Goal: Task Accomplishment & Management: Complete application form

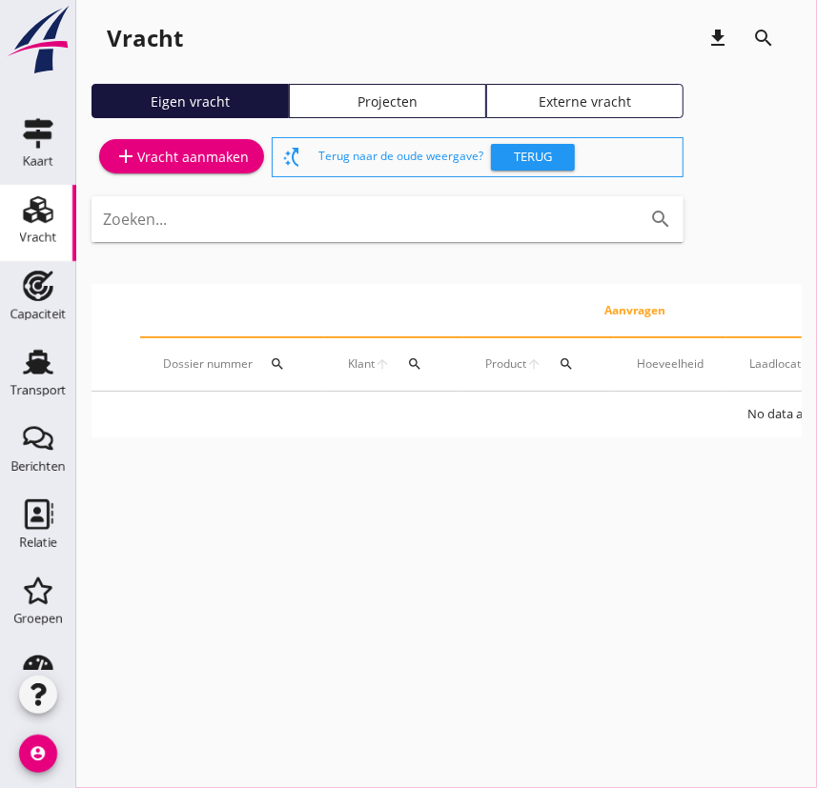
click at [175, 153] on div "add Vracht aanmaken" at bounding box center [181, 156] width 134 height 23
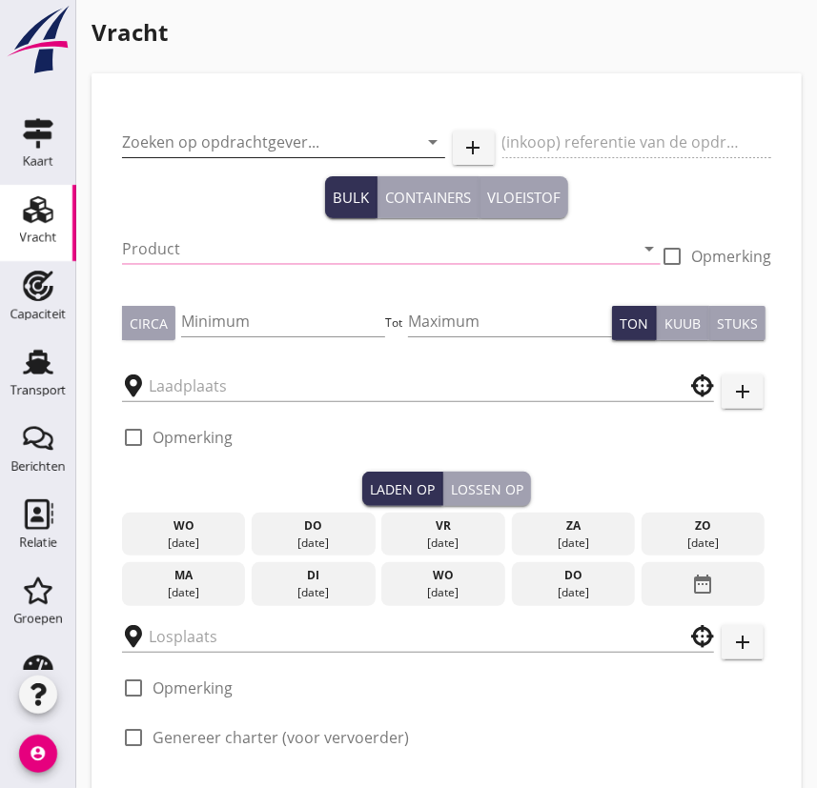
click at [182, 143] on input "Zoeken op opdrachtgever..." at bounding box center [257, 142] width 270 height 30
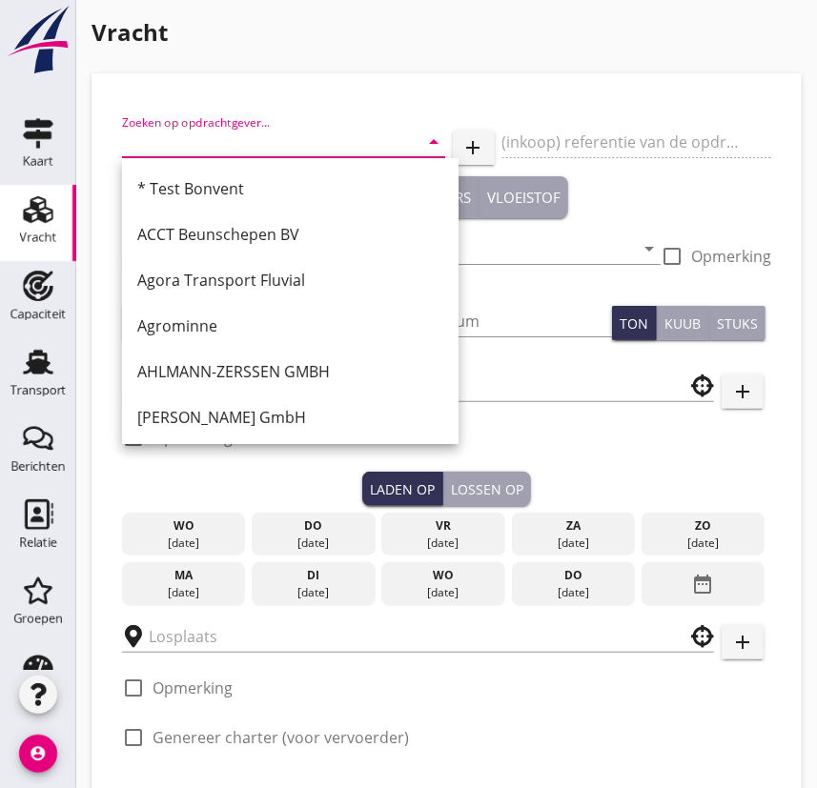
click at [216, 138] on input "Zoeken op opdrachtgever..." at bounding box center [257, 142] width 270 height 30
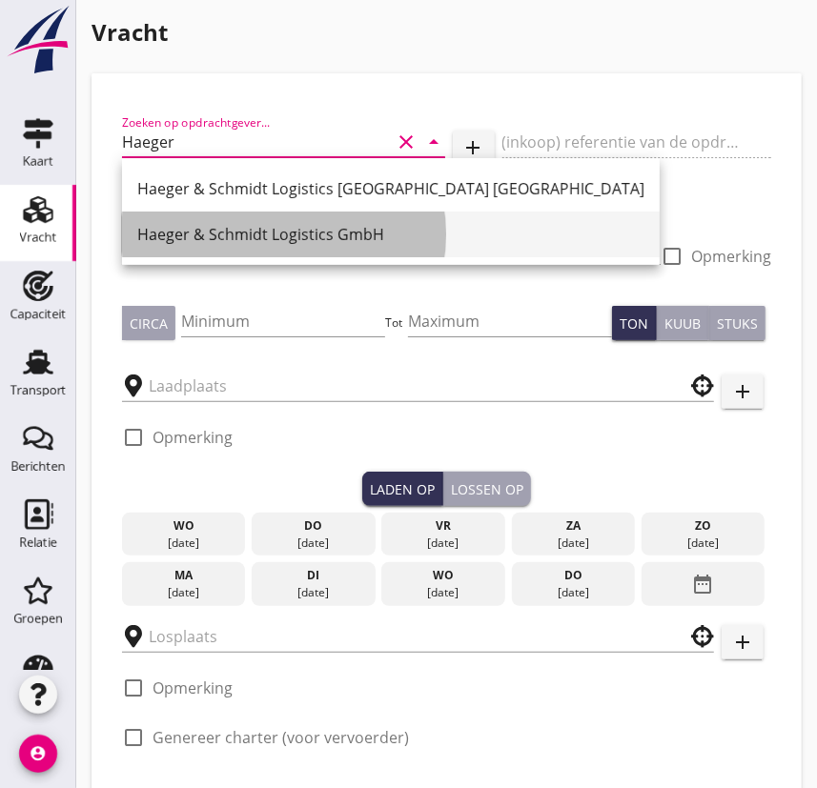
click at [223, 227] on div "Haeger & Schmidt Logistics GmbH" at bounding box center [390, 234] width 507 height 23
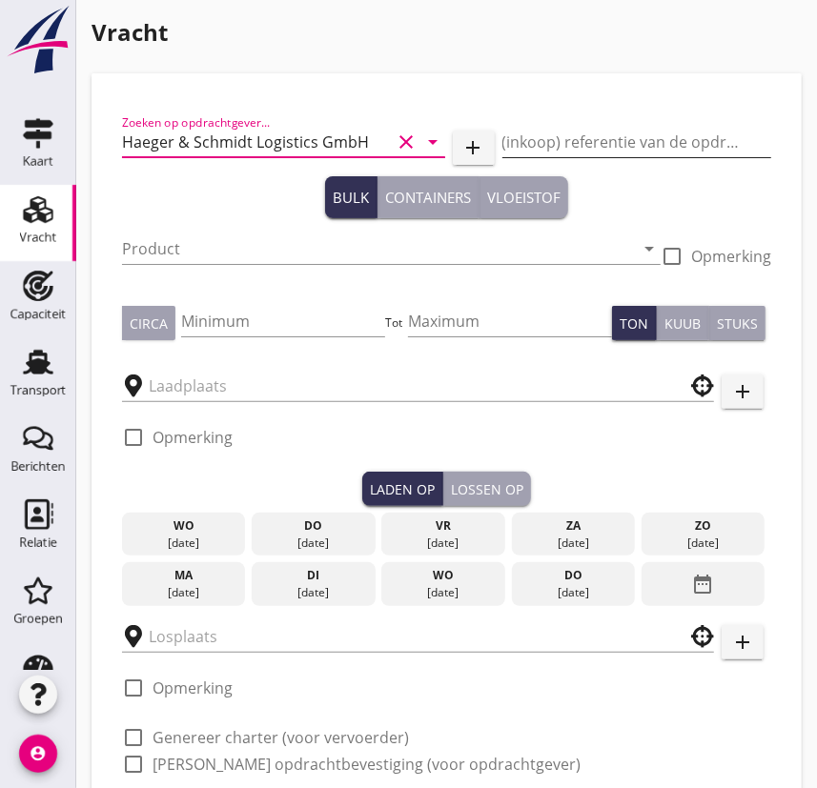
type input "Haeger & Schmidt Logistics GmbH"
click at [542, 145] on input "(inkoop) referentie van de opdrachtgever" at bounding box center [637, 142] width 270 height 30
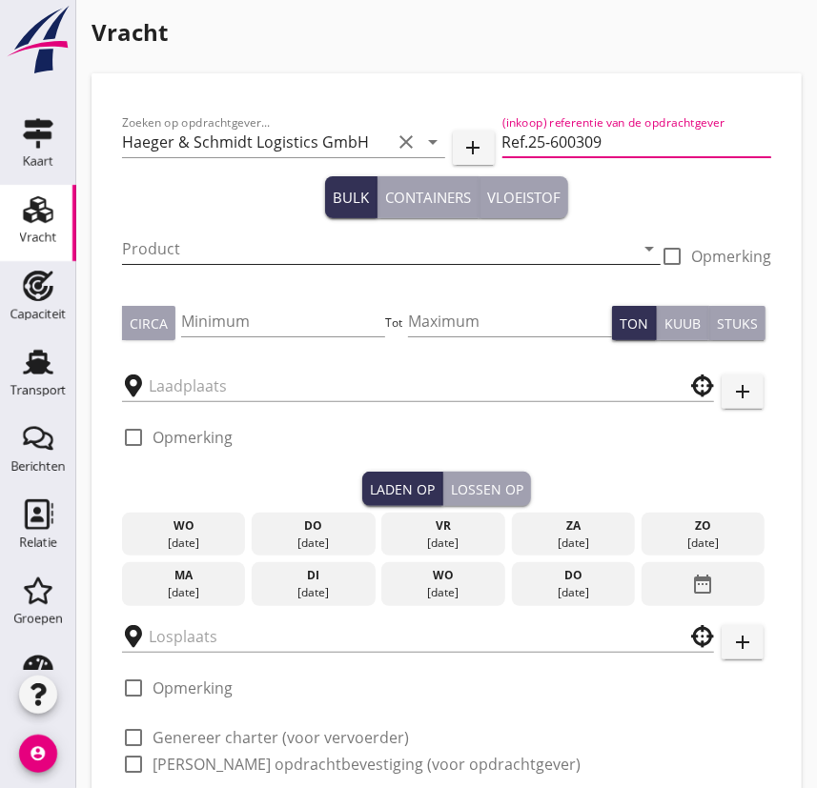
type input "Ref.25-600309"
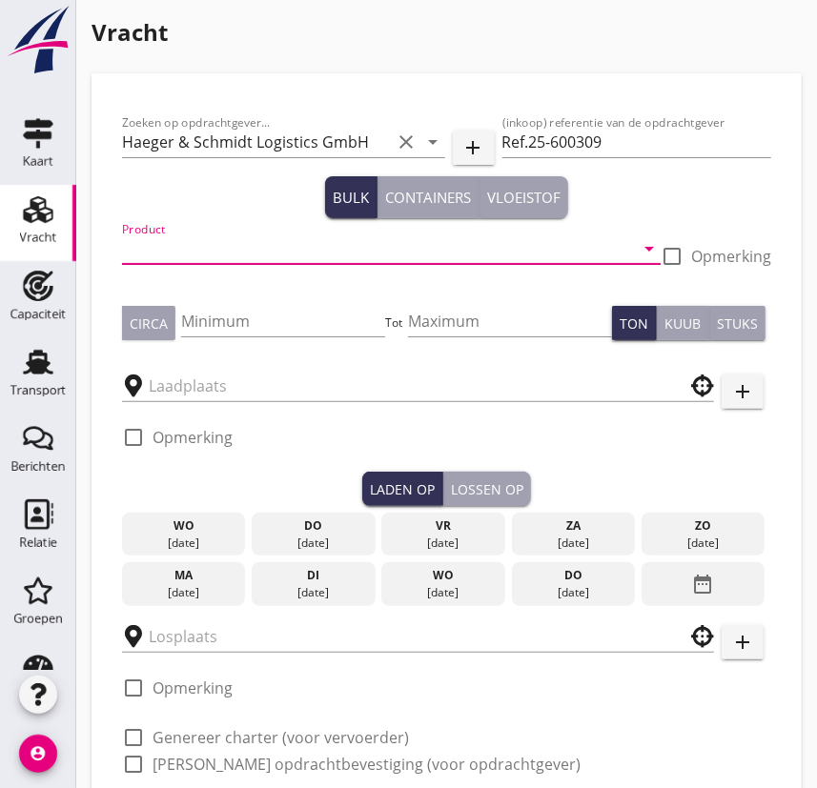
click at [202, 253] on input "Product" at bounding box center [378, 249] width 512 height 30
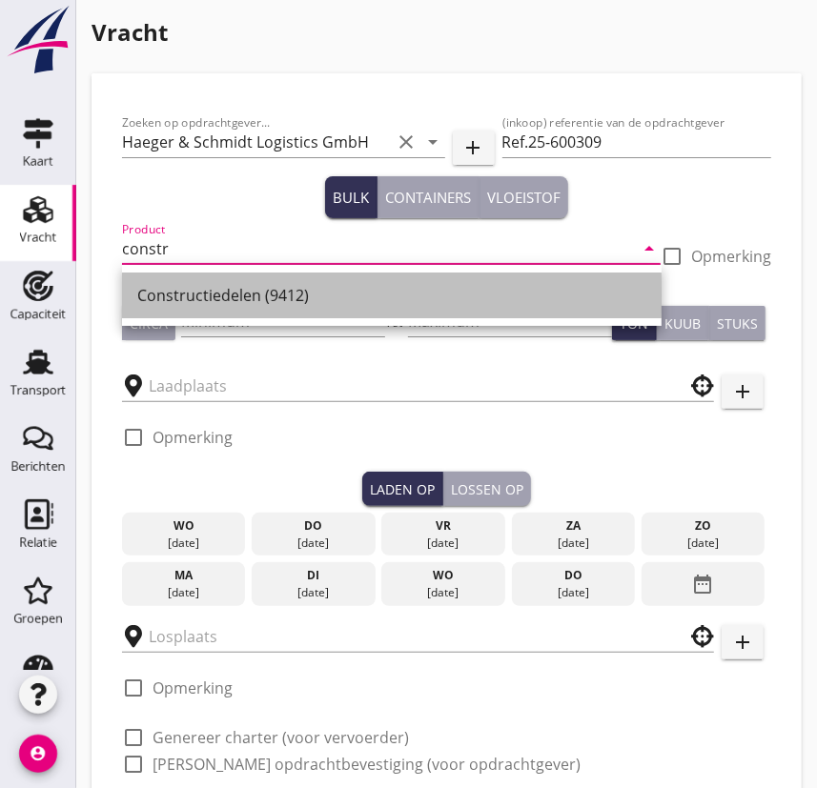
click at [200, 298] on div "Constructiedelen (9412)" at bounding box center [391, 295] width 509 height 23
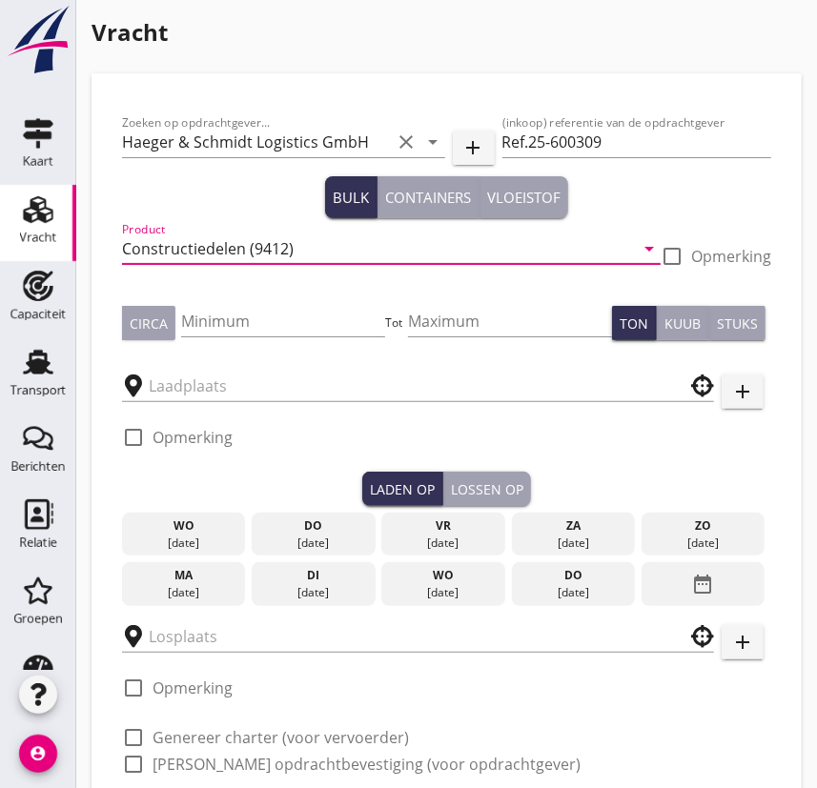
type input "Constructiedelen (9412)"
click at [651, 257] on div at bounding box center [672, 256] width 32 height 32
checkbox input "true"
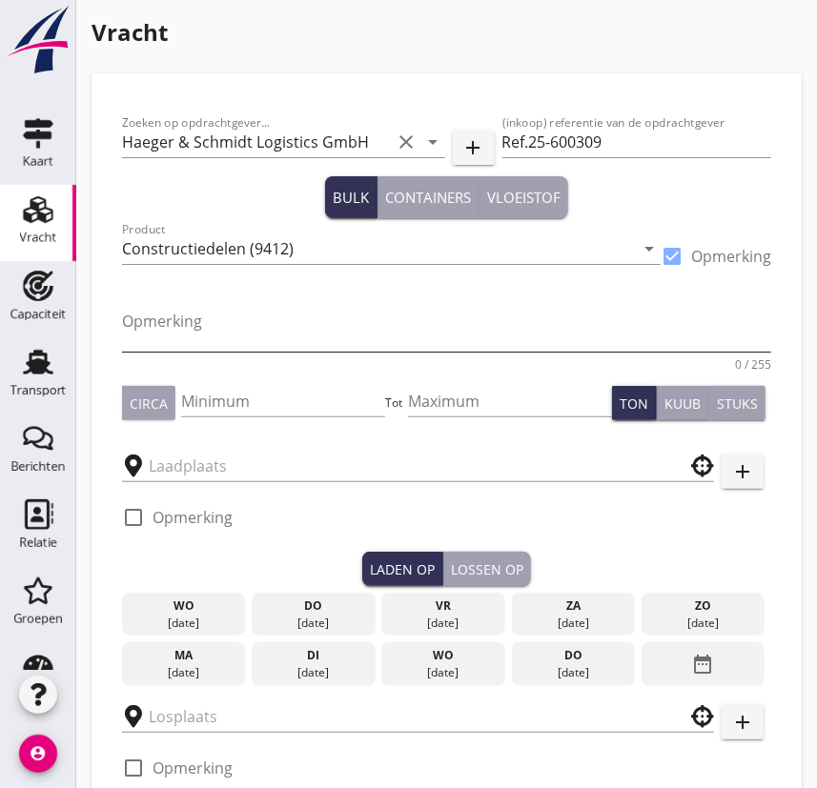
click at [232, 329] on textarea "Opmerking" at bounding box center [446, 329] width 649 height 46
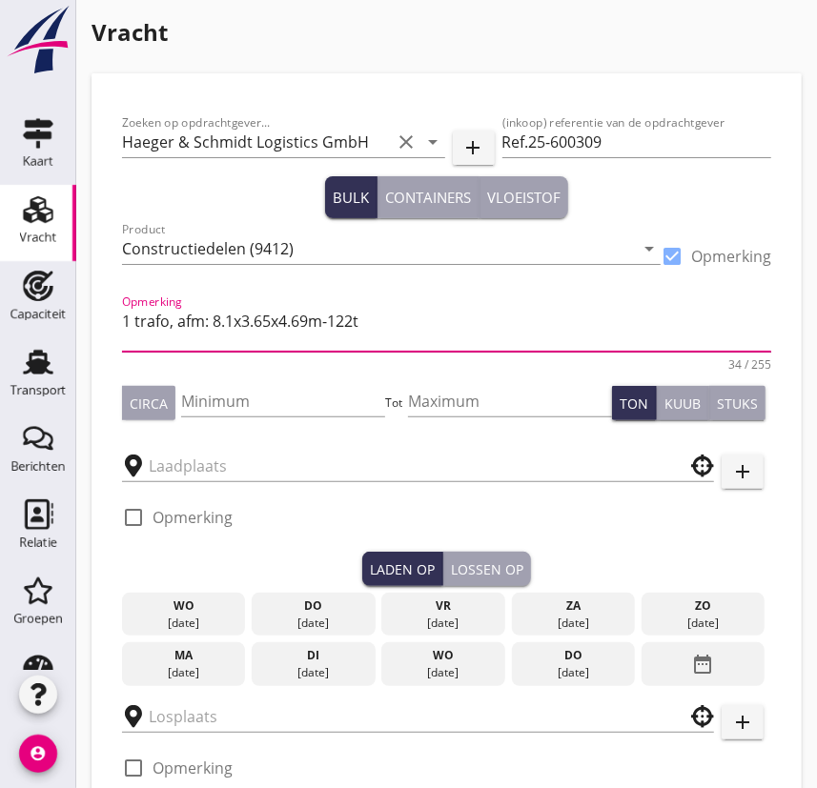
click at [231, 320] on textarea "1 trafo, afm: 8.1x3.65x4.69m-122t" at bounding box center [446, 329] width 649 height 46
click at [390, 323] on textarea "1 trafo, afm: 8.10x3.65x4.69m-122t" at bounding box center [446, 329] width 649 height 46
type textarea "1 trafo, afm: 8.10x3.65x4.69m-122t"
click at [236, 402] on input "Minimum" at bounding box center [283, 401] width 204 height 30
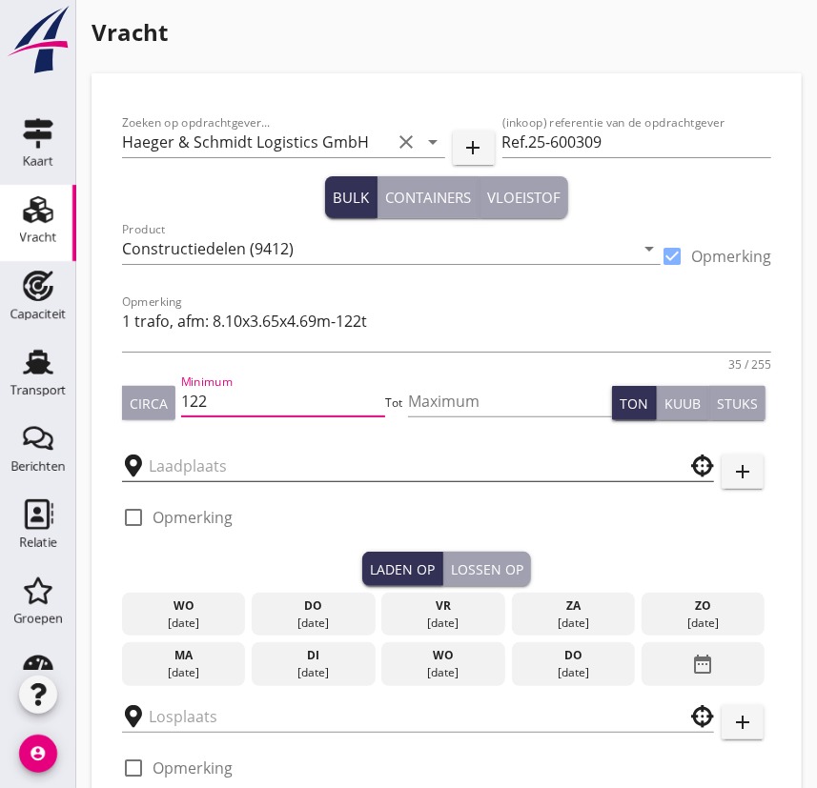
type input "122"
click at [191, 460] on input "text" at bounding box center [405, 466] width 512 height 30
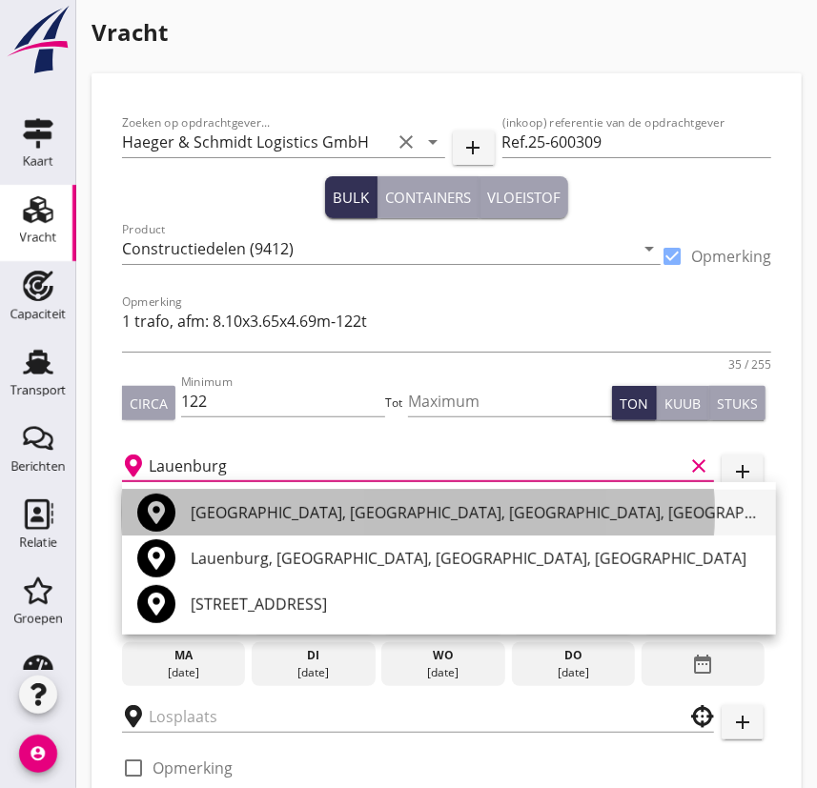
click at [238, 512] on div "[GEOGRAPHIC_DATA], [GEOGRAPHIC_DATA], [GEOGRAPHIC_DATA], [GEOGRAPHIC_DATA]" at bounding box center [476, 512] width 570 height 23
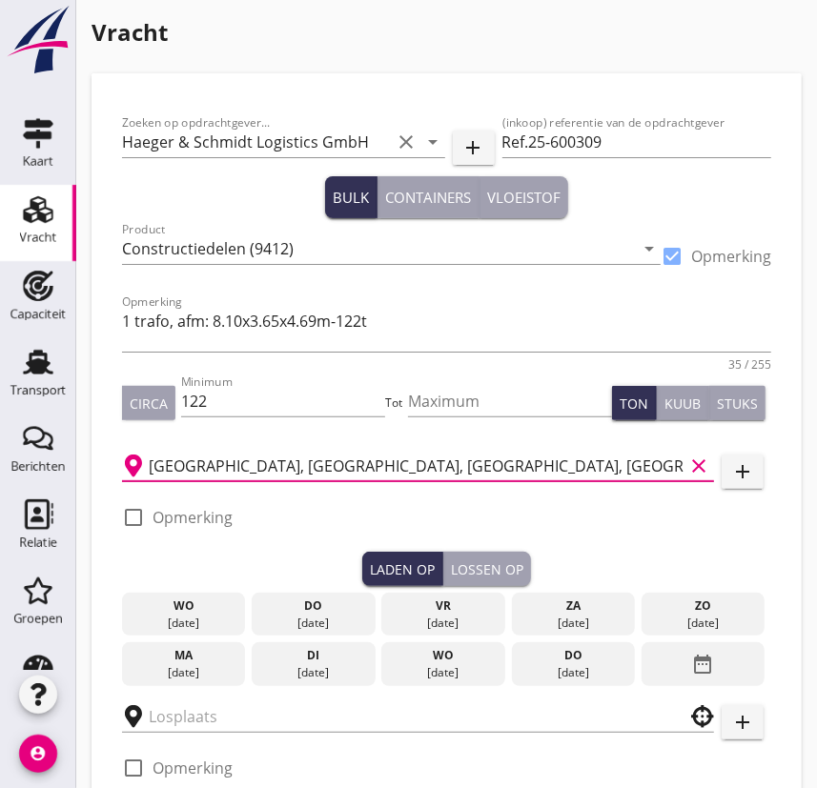
type input "[GEOGRAPHIC_DATA], [GEOGRAPHIC_DATA], [GEOGRAPHIC_DATA], [GEOGRAPHIC_DATA]"
click at [133, 518] on div at bounding box center [133, 517] width 32 height 32
checkbox input "true"
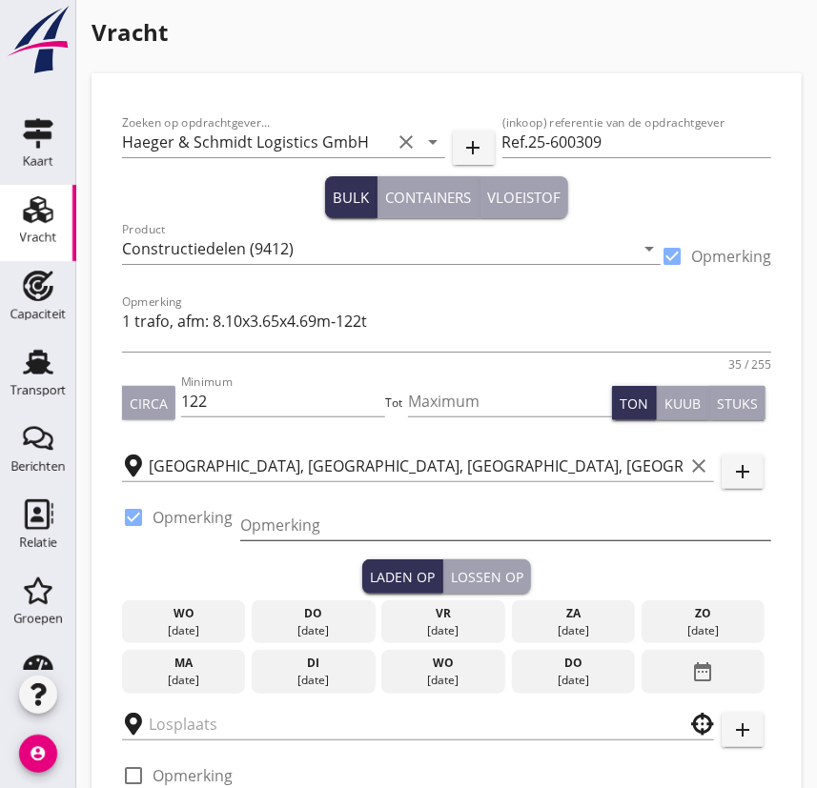
click at [274, 524] on input "Opmerking" at bounding box center [505, 525] width 531 height 30
click at [247, 530] on input "Laadplaats en contactnummer" at bounding box center [505, 525] width 531 height 30
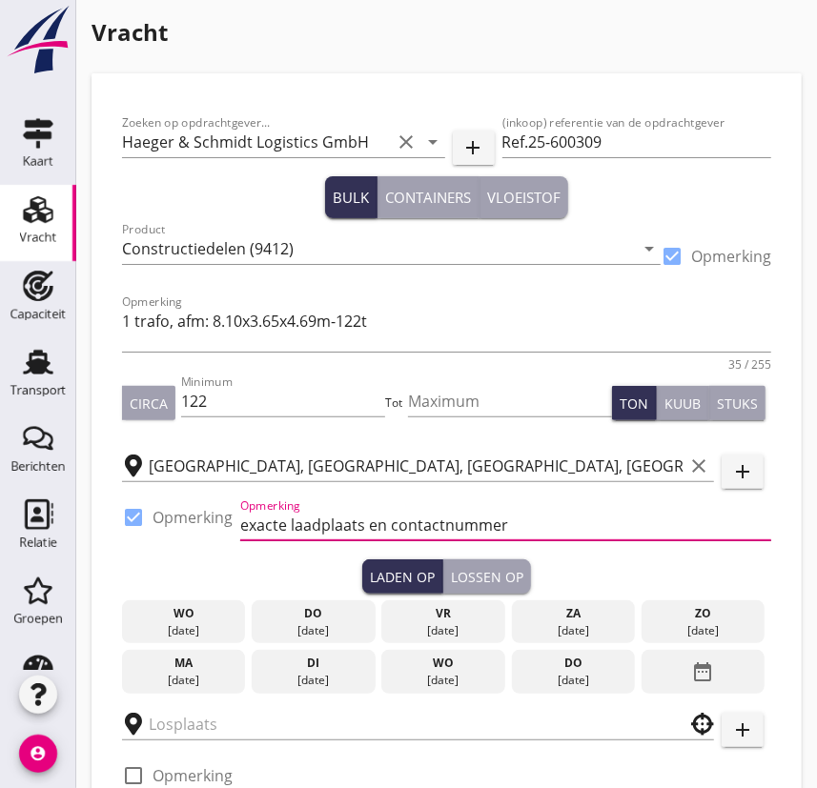
click at [510, 522] on input "exacte laadplaats en contactnummer" at bounding box center [505, 525] width 531 height 30
type input "exacte laadplaats en contactnummer volgen nog"
click at [651, 601] on icon "date_range" at bounding box center [702, 672] width 23 height 34
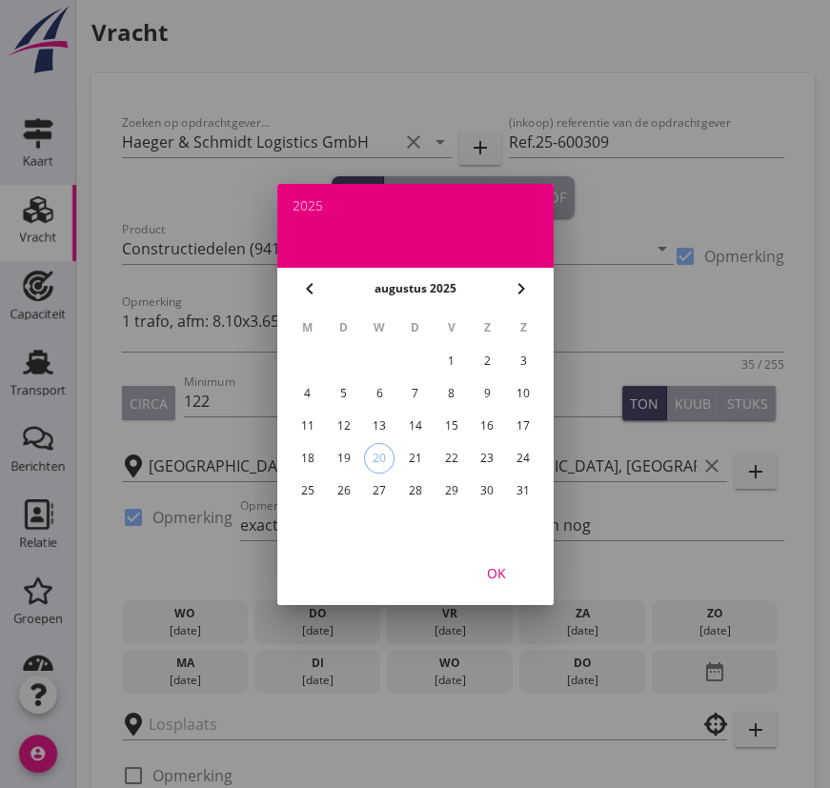
click at [518, 284] on icon "chevron_right" at bounding box center [521, 288] width 23 height 23
click at [414, 387] on div "11" at bounding box center [414, 393] width 30 height 30
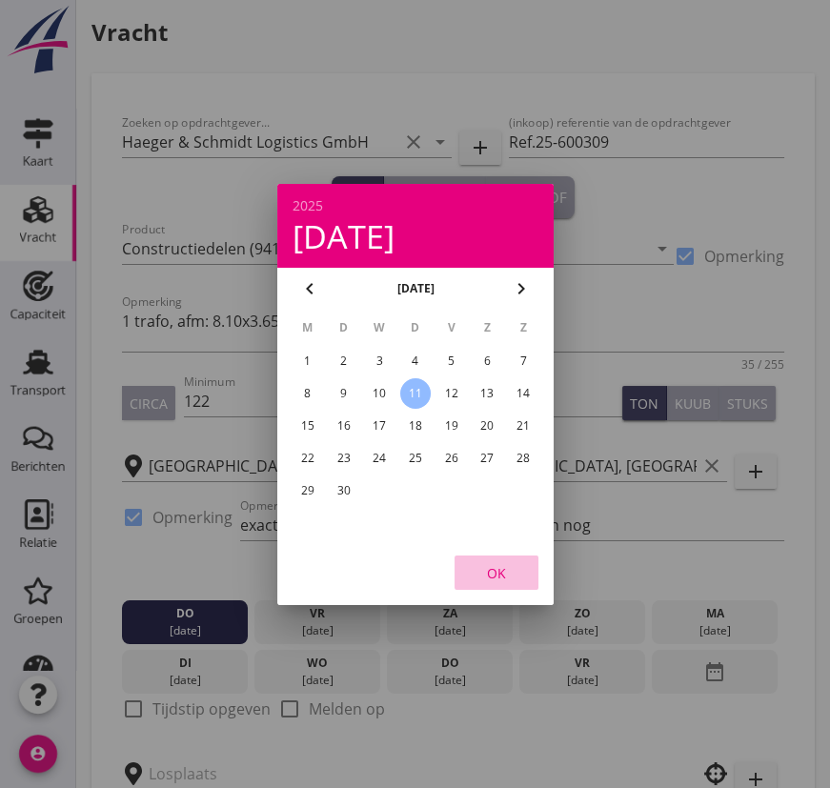
click at [486, 565] on div "OK" at bounding box center [496, 572] width 53 height 20
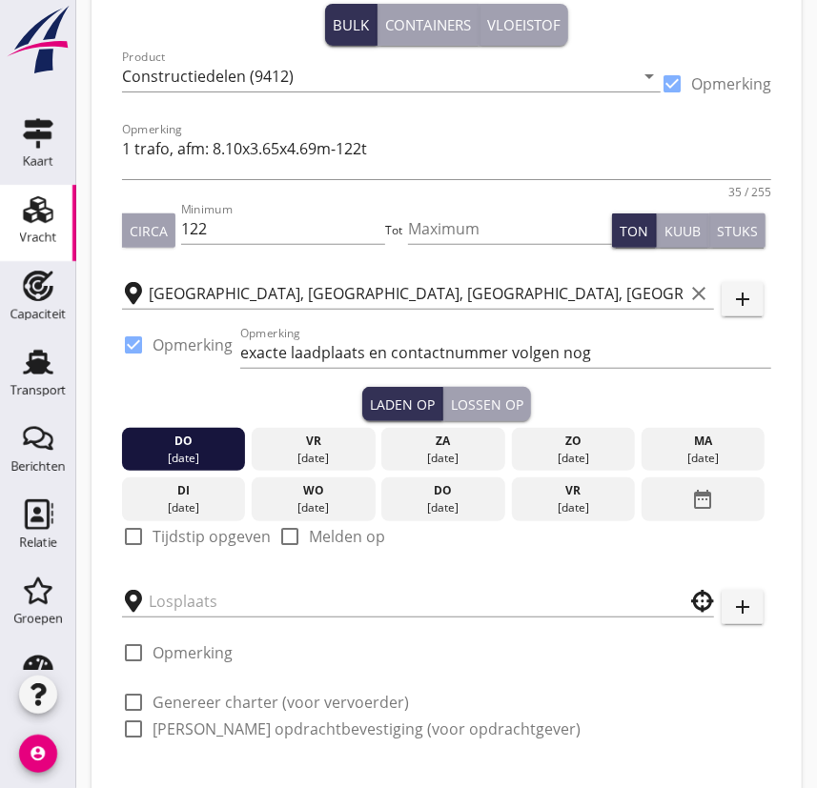
scroll to position [259, 0]
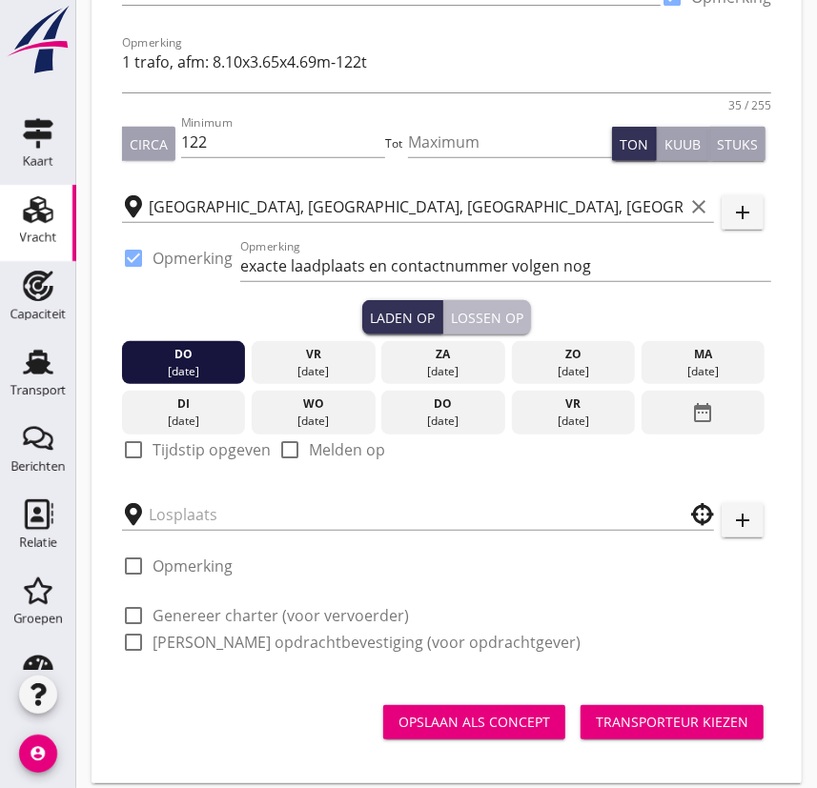
click at [494, 308] on div "Lossen op" at bounding box center [487, 318] width 72 height 20
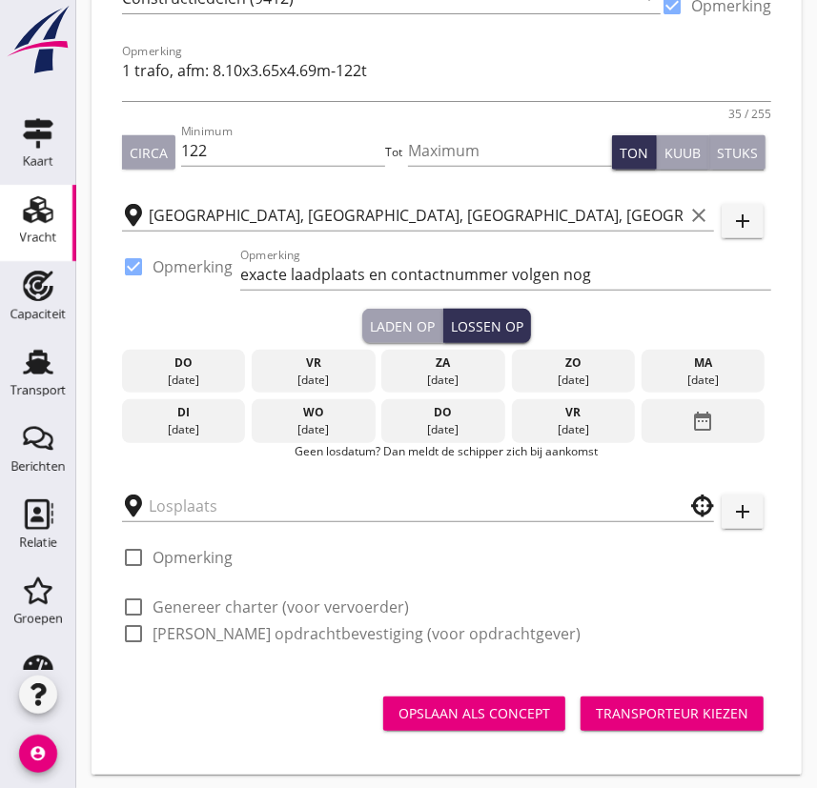
click at [558, 407] on div "vr" at bounding box center [573, 412] width 114 height 17
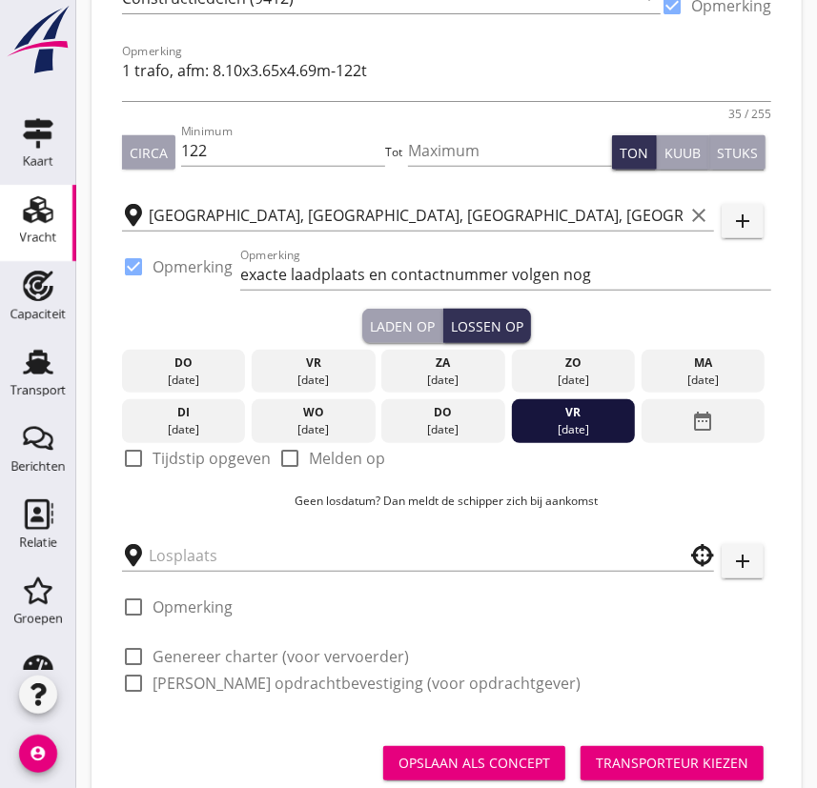
scroll to position [259, 0]
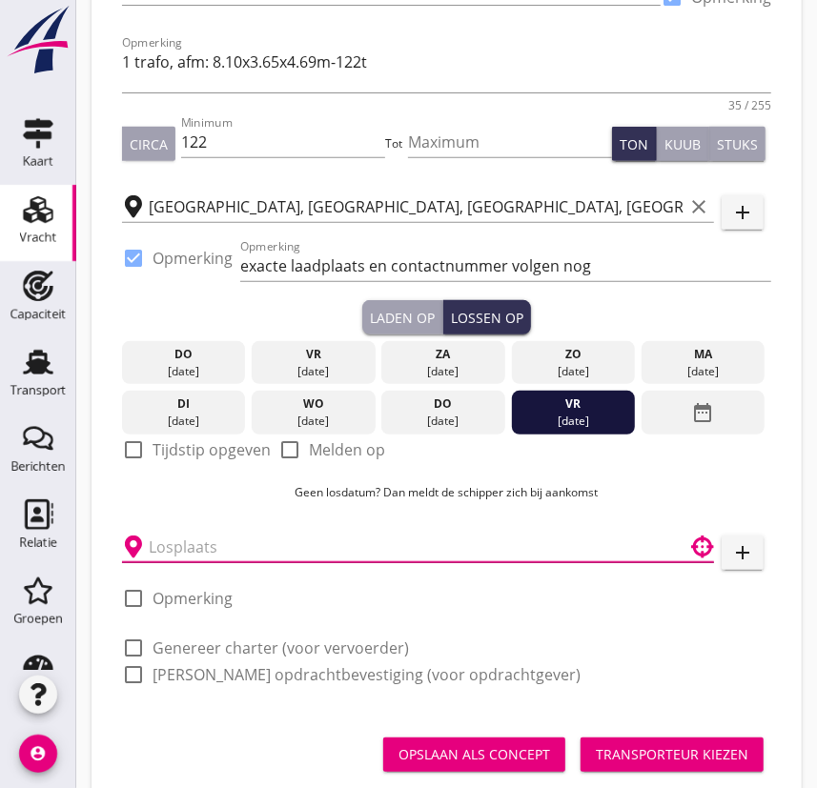
click at [175, 549] on input "text" at bounding box center [405, 547] width 512 height 30
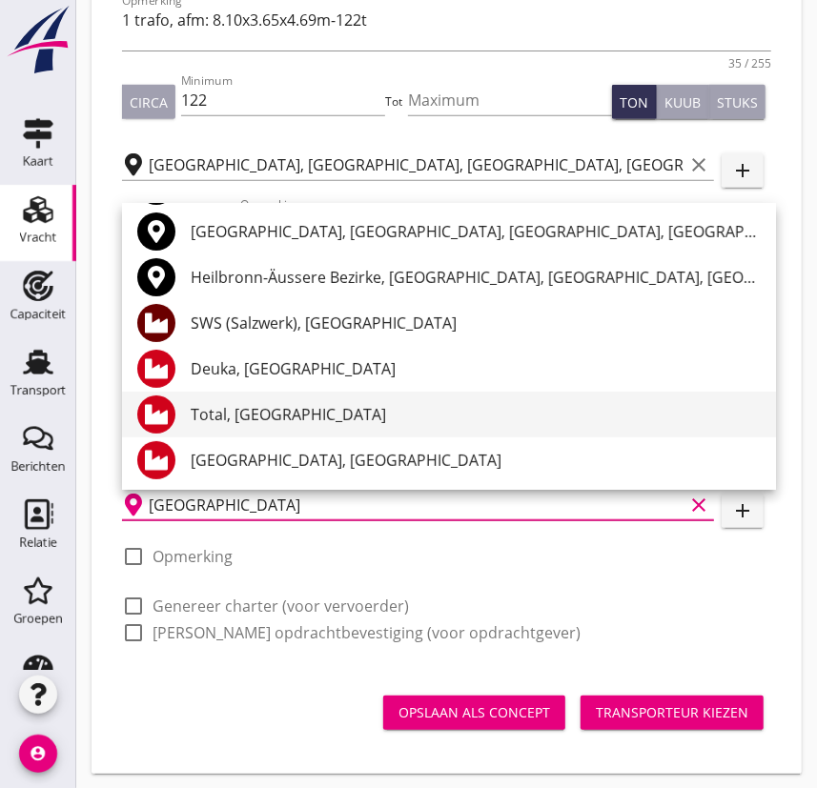
scroll to position [0, 0]
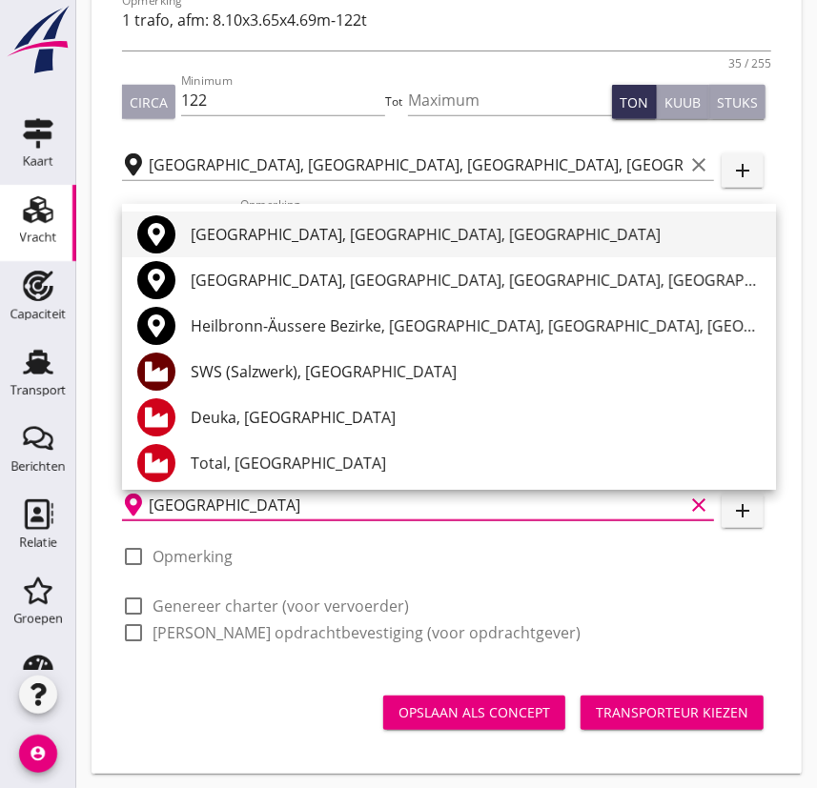
click at [237, 227] on div "[GEOGRAPHIC_DATA], [GEOGRAPHIC_DATA], [GEOGRAPHIC_DATA]" at bounding box center [476, 234] width 570 height 23
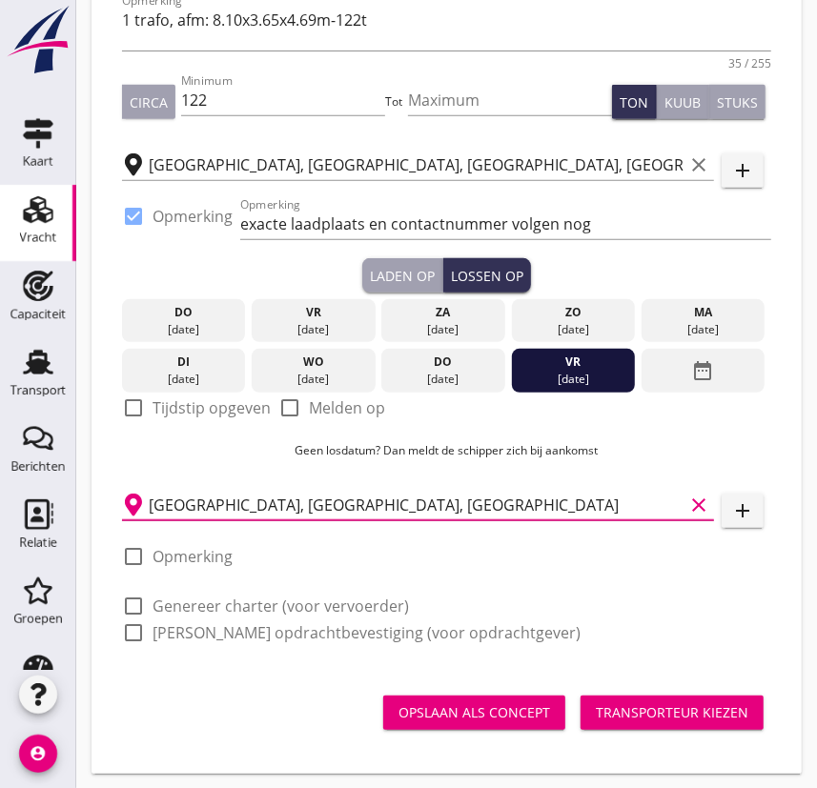
type input "[GEOGRAPHIC_DATA], [GEOGRAPHIC_DATA], [GEOGRAPHIC_DATA]"
click at [133, 550] on div at bounding box center [133, 556] width 32 height 32
checkbox input "true"
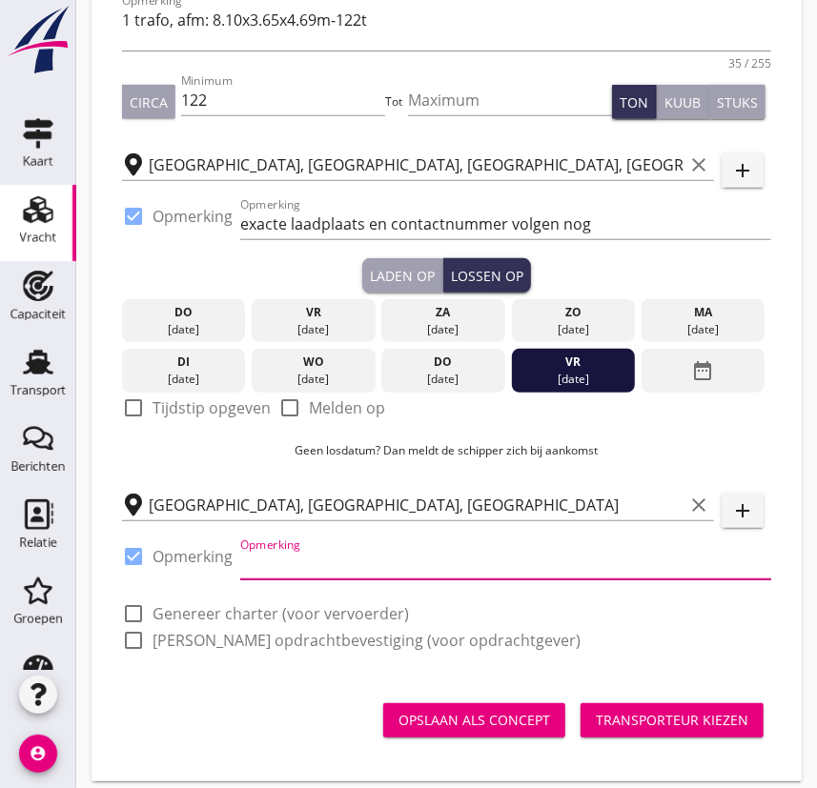
click at [283, 569] on input "Opmerking" at bounding box center [505, 564] width 531 height 30
click at [494, 562] on input "Exacte losplaats nader aan te wijzen. evenals contactnummer" at bounding box center [505, 564] width 531 height 30
type input "Exacte losplaats nader aan te geven. evenals contactnummer"
click at [295, 601] on div "Zoeken op opdrachtgever... Haeger & Schmidt Logistics GmbH clear arrow_drop_dow…" at bounding box center [446, 239] width 664 height 872
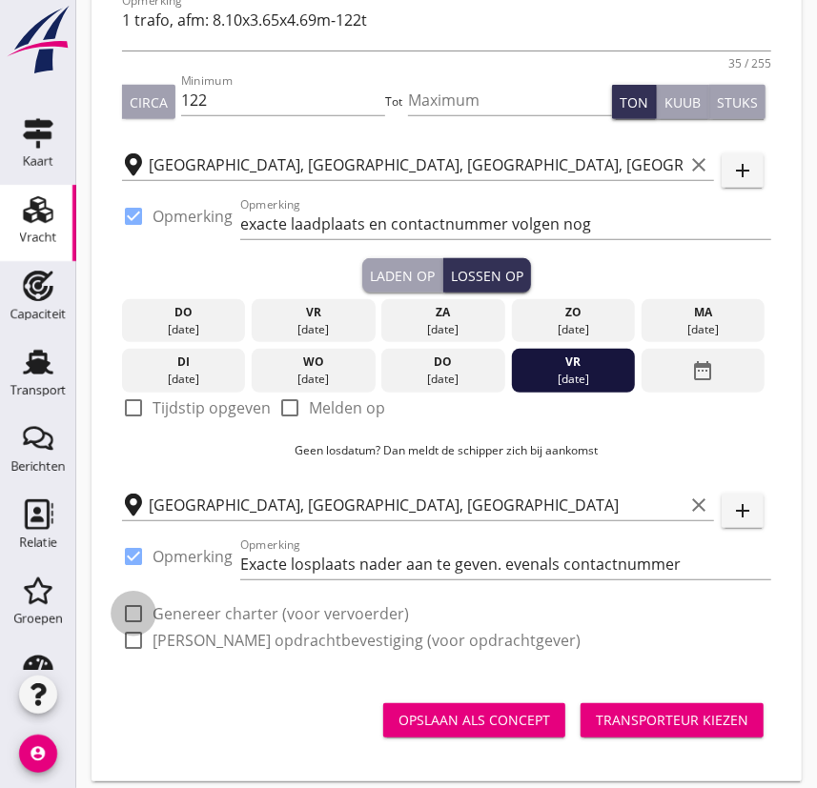
drag, startPoint x: 127, startPoint y: 605, endPoint x: 127, endPoint y: 617, distance: 11.4
click at [128, 601] on div at bounding box center [133, 614] width 32 height 32
checkbox input "true"
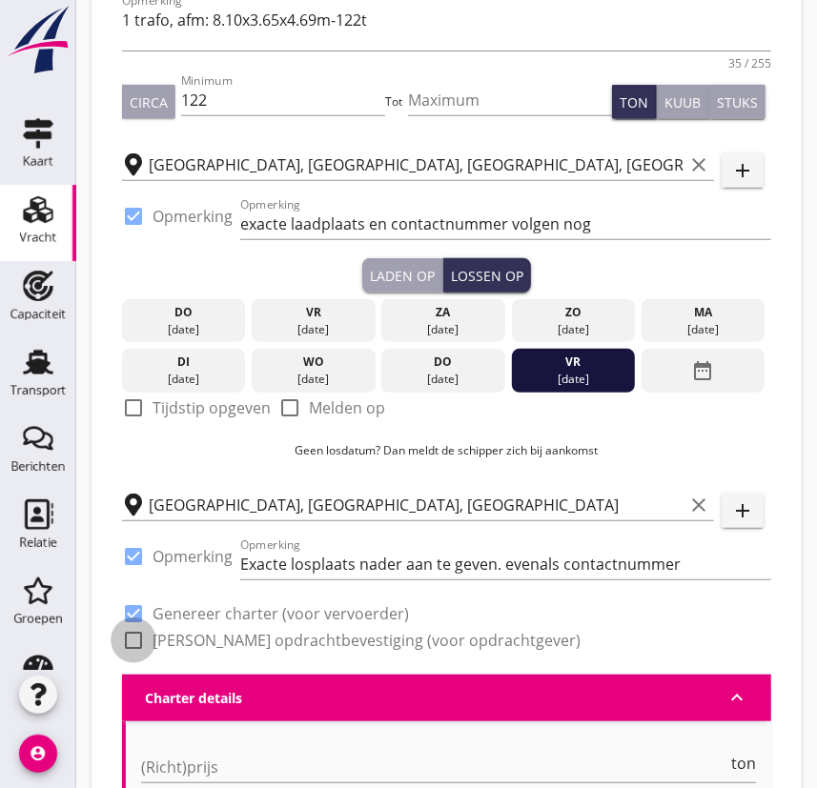
click at [133, 601] on div at bounding box center [133, 640] width 32 height 32
checkbox input "true"
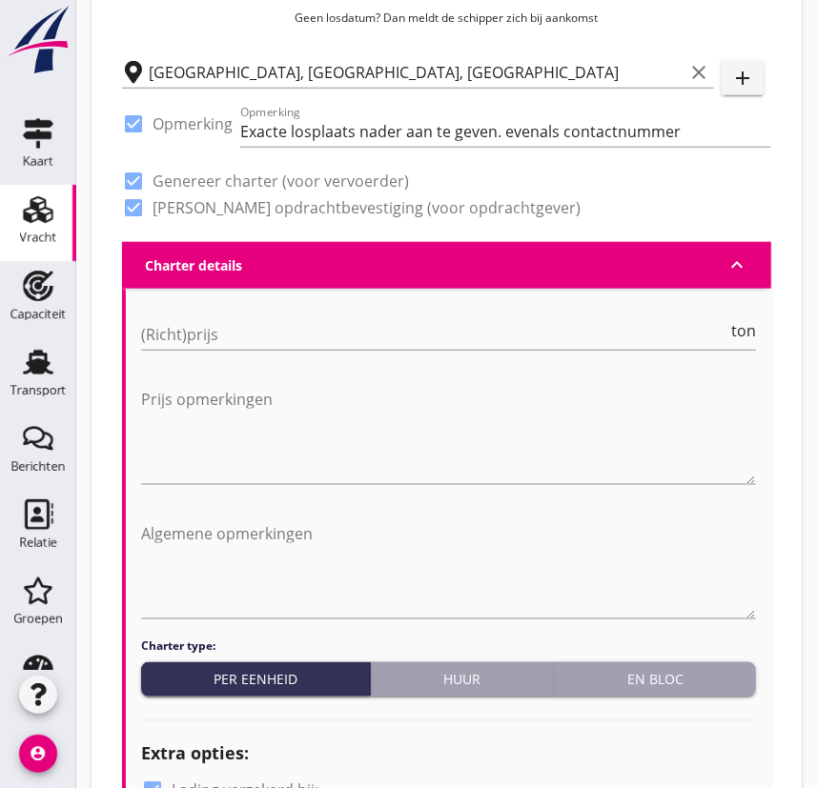
scroll to position [821, 0]
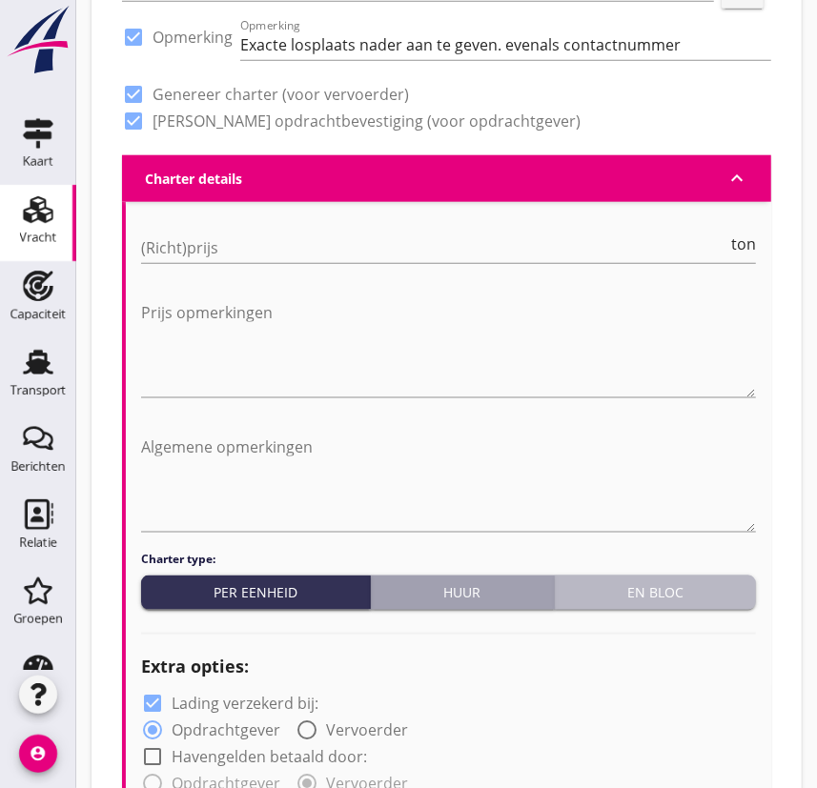
click at [651, 584] on div "En bloc" at bounding box center [655, 592] width 186 height 20
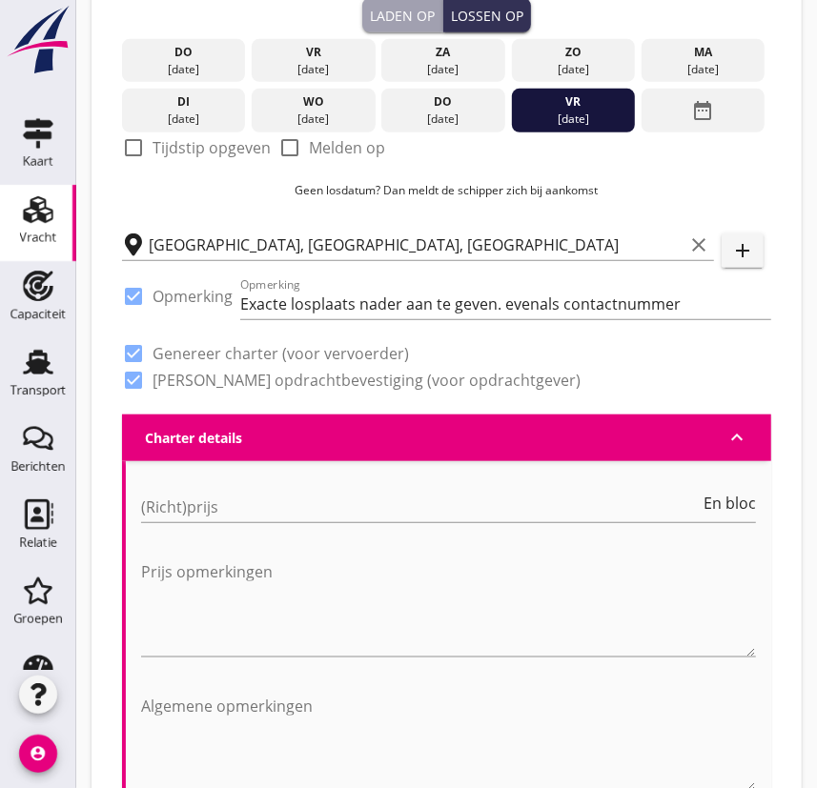
scroll to position [648, 0]
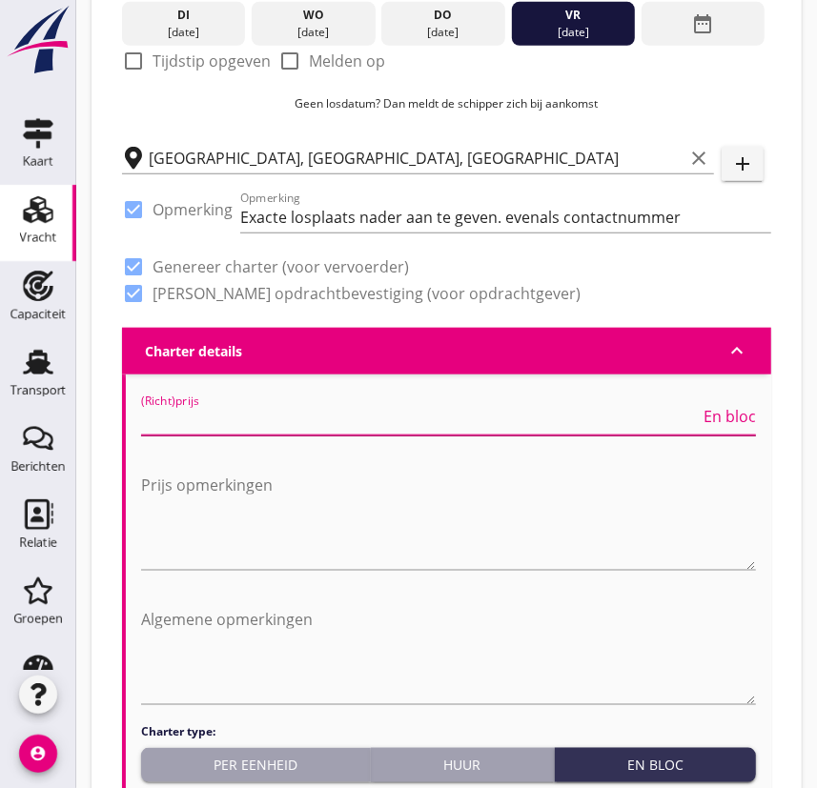
click at [184, 422] on input "(Richt)prijs" at bounding box center [420, 420] width 559 height 30
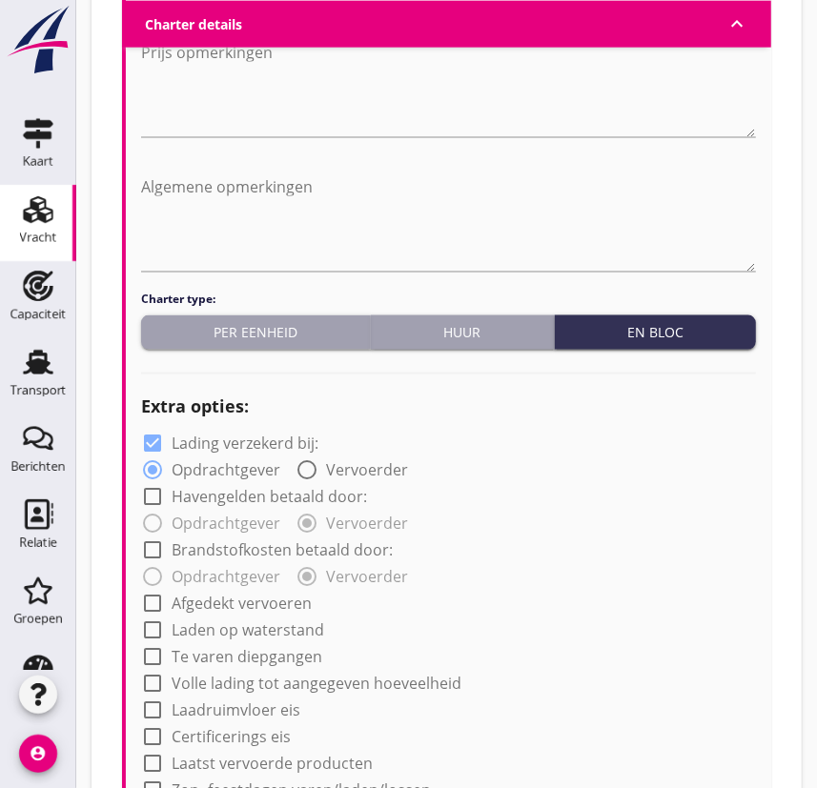
scroll to position [1168, 0]
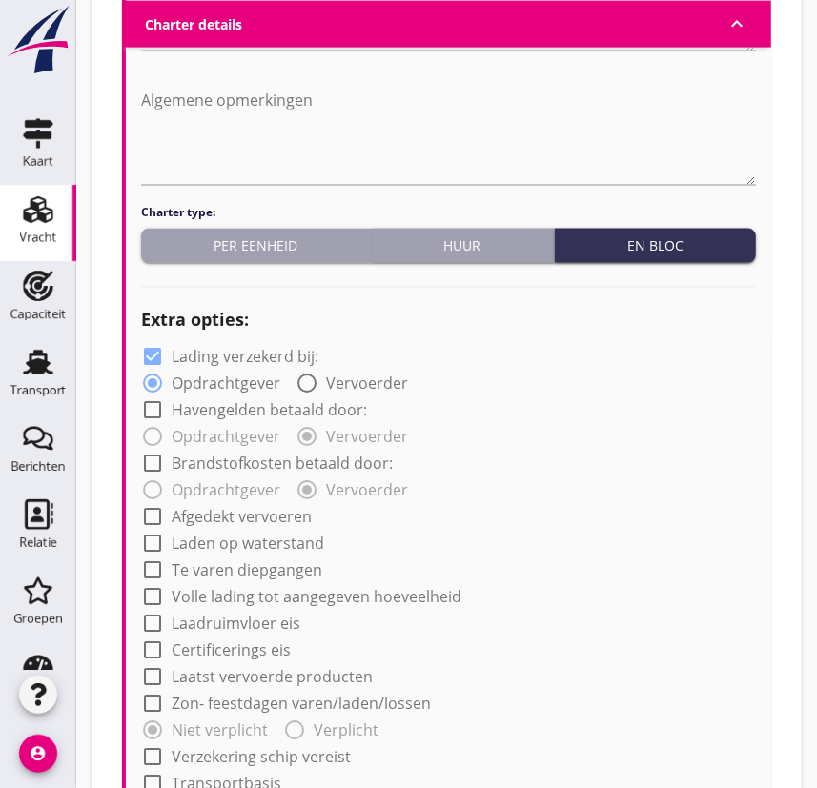
type input "24500"
click at [148, 353] on div at bounding box center [152, 357] width 32 height 32
checkbox input "false"
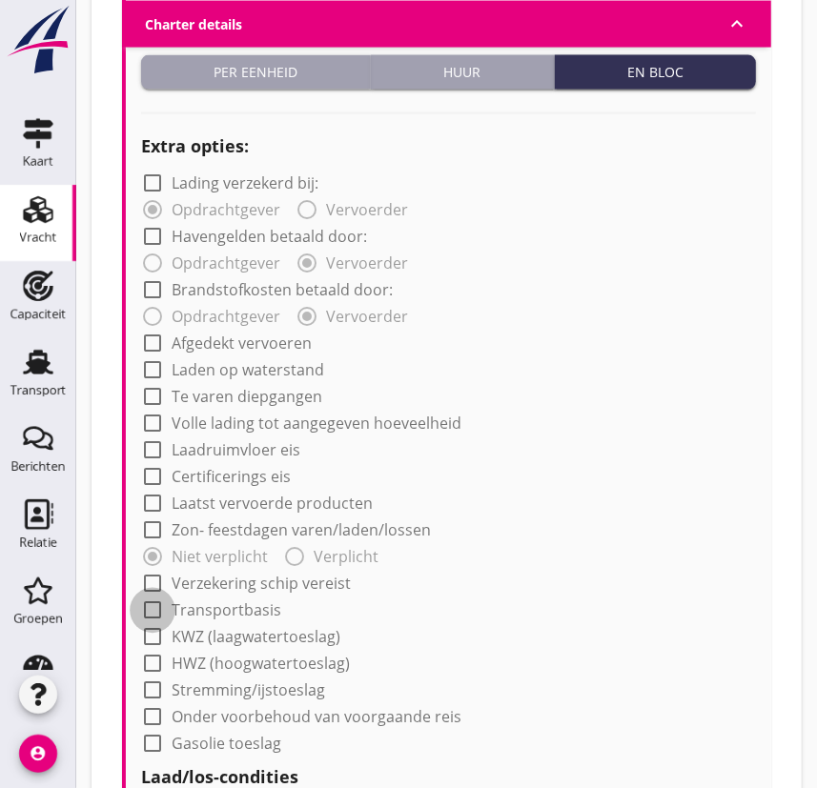
click at [152, 601] on div at bounding box center [152, 611] width 32 height 32
checkbox input "true"
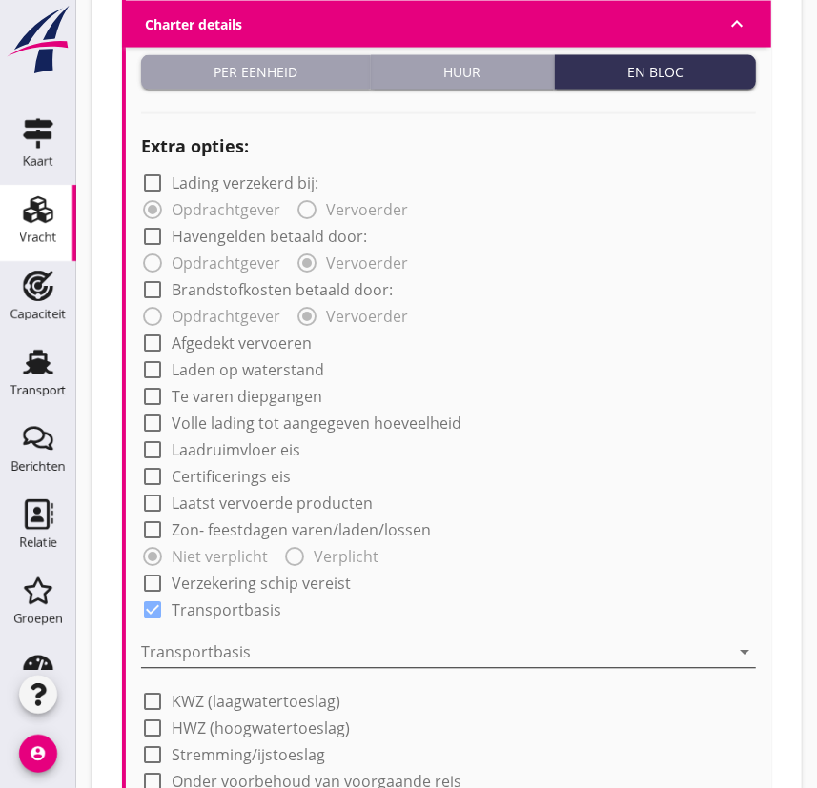
click at [194, 601] on div at bounding box center [435, 653] width 588 height 30
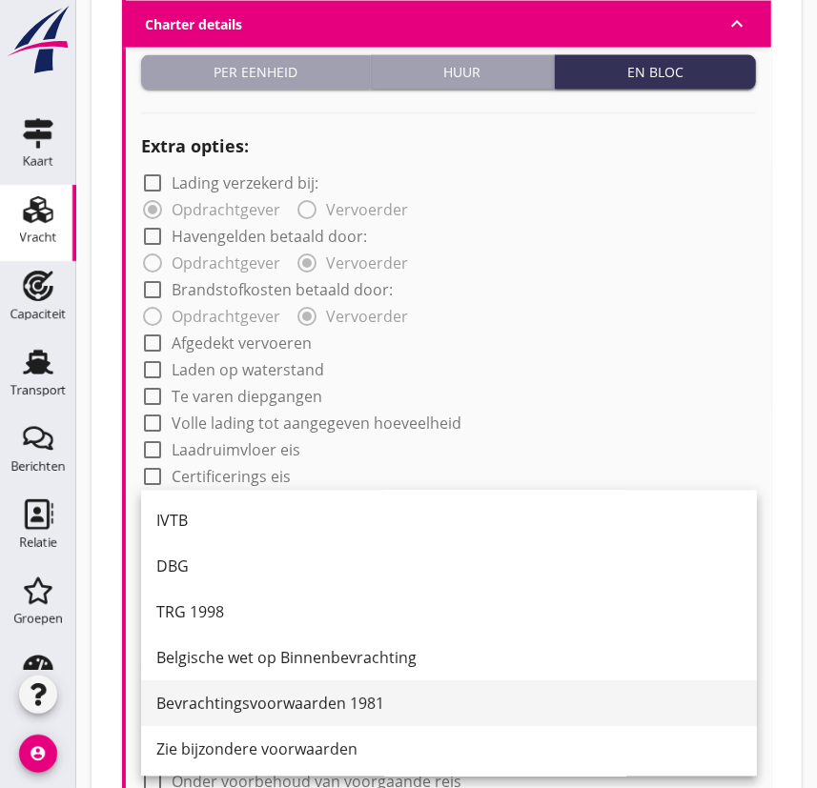
scroll to position [49, 0]
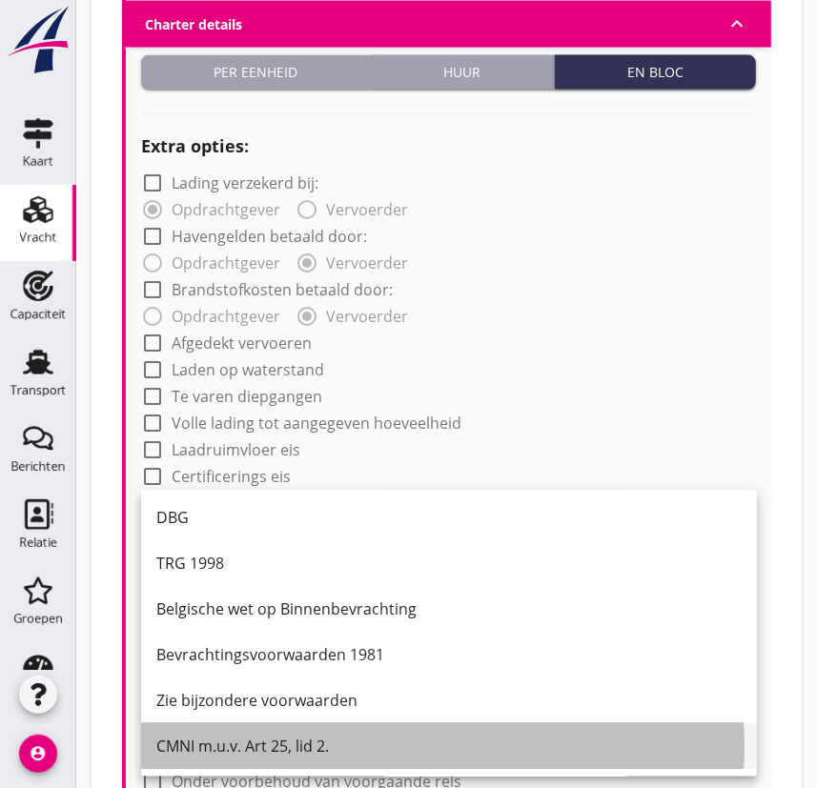
click at [262, 601] on div "CMNI m.u.v. Art 25, lid 2." at bounding box center [448, 747] width 585 height 23
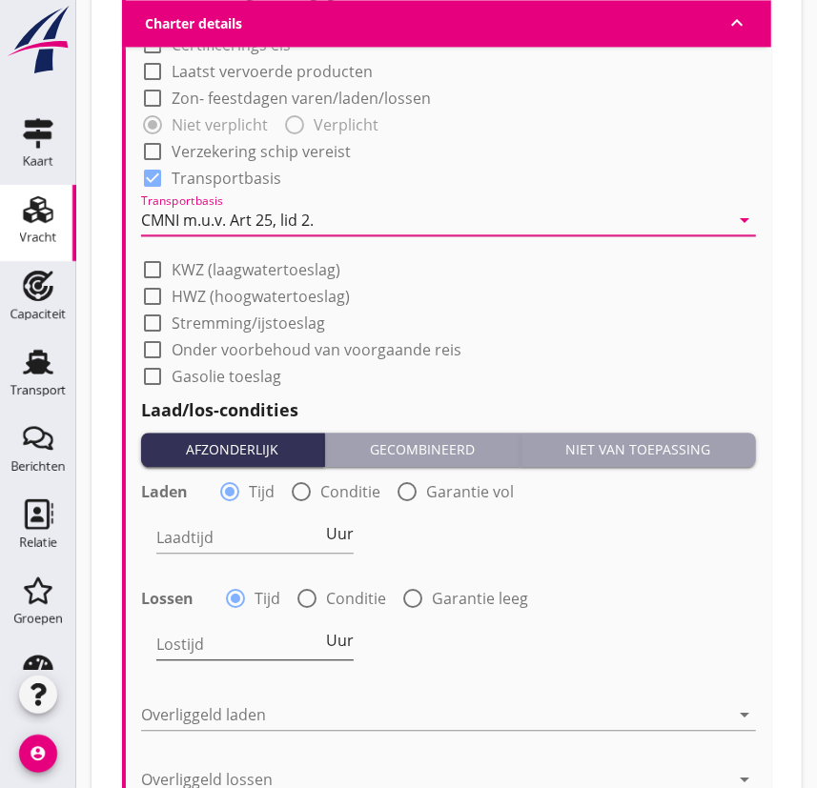
scroll to position [1860, 0]
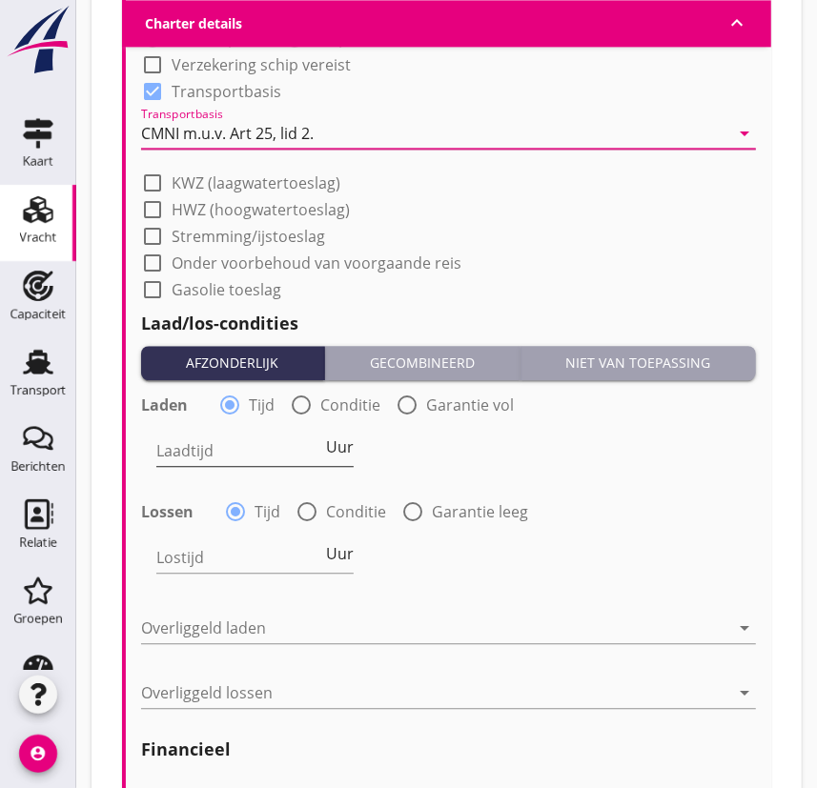
click at [345, 440] on span "Uur" at bounding box center [340, 446] width 28 height 15
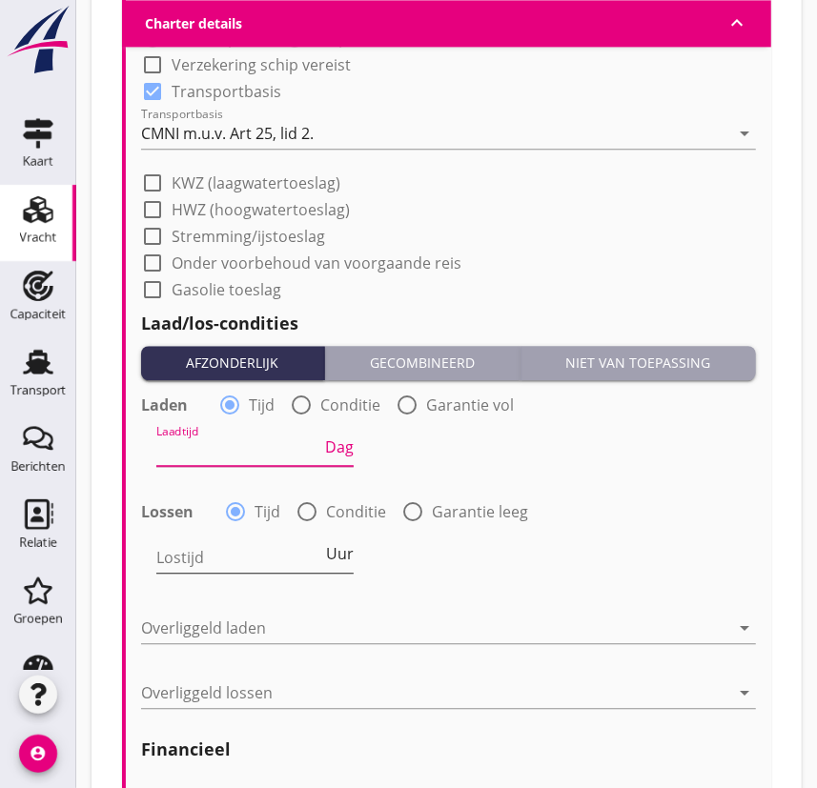
click at [337, 554] on span "Uur" at bounding box center [340, 553] width 28 height 15
click at [185, 439] on input "Laadtijd" at bounding box center [238, 451] width 165 height 30
type input "1"
click at [184, 557] on input "Lostijd" at bounding box center [238, 557] width 165 height 30
type input "1"
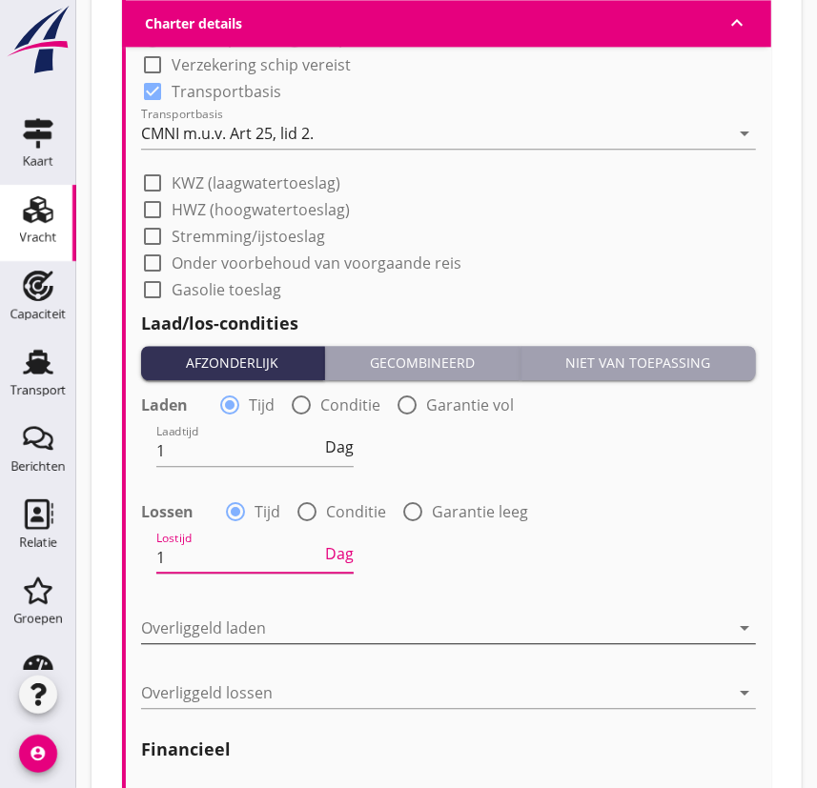
click at [199, 601] on div at bounding box center [435, 628] width 588 height 30
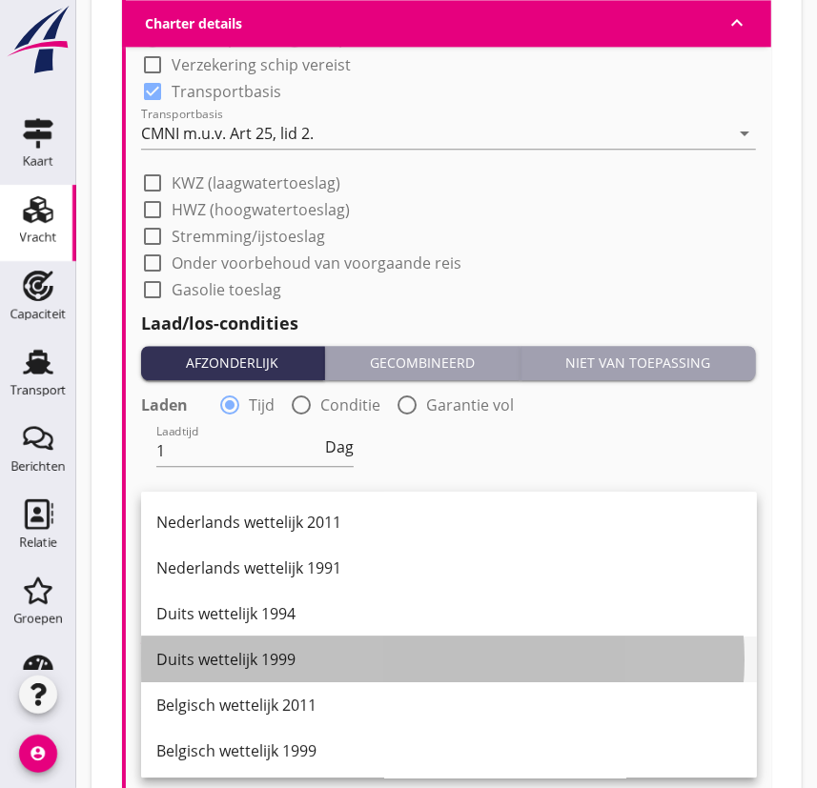
click at [227, 601] on div "Duits wettelijk 1999" at bounding box center [448, 659] width 585 height 23
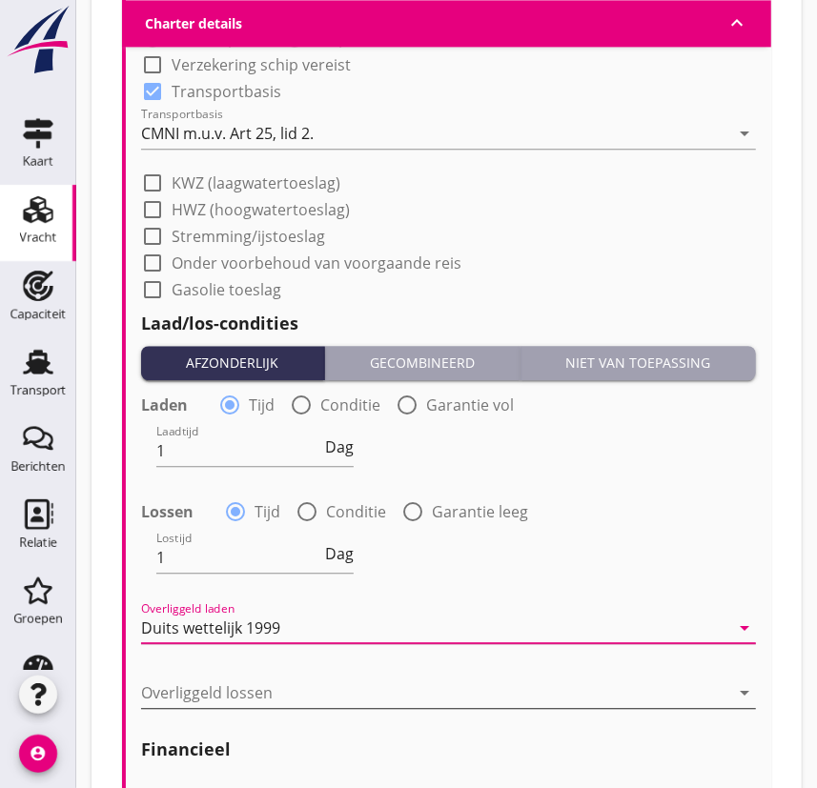
click at [234, 601] on div at bounding box center [435, 693] width 588 height 30
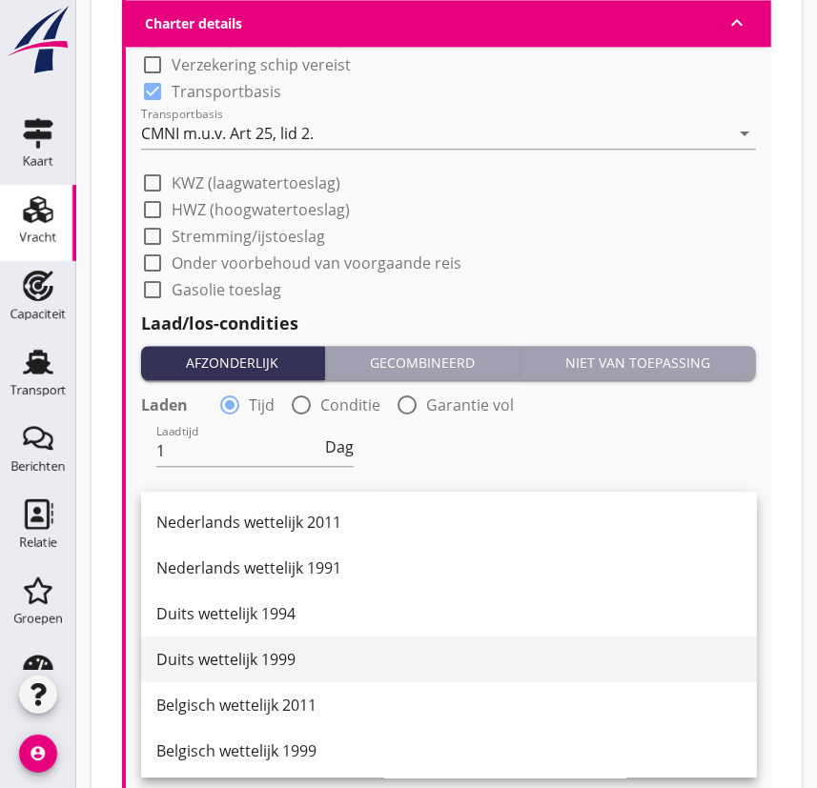
click at [235, 601] on div "Duits wettelijk 1999" at bounding box center [448, 659] width 585 height 23
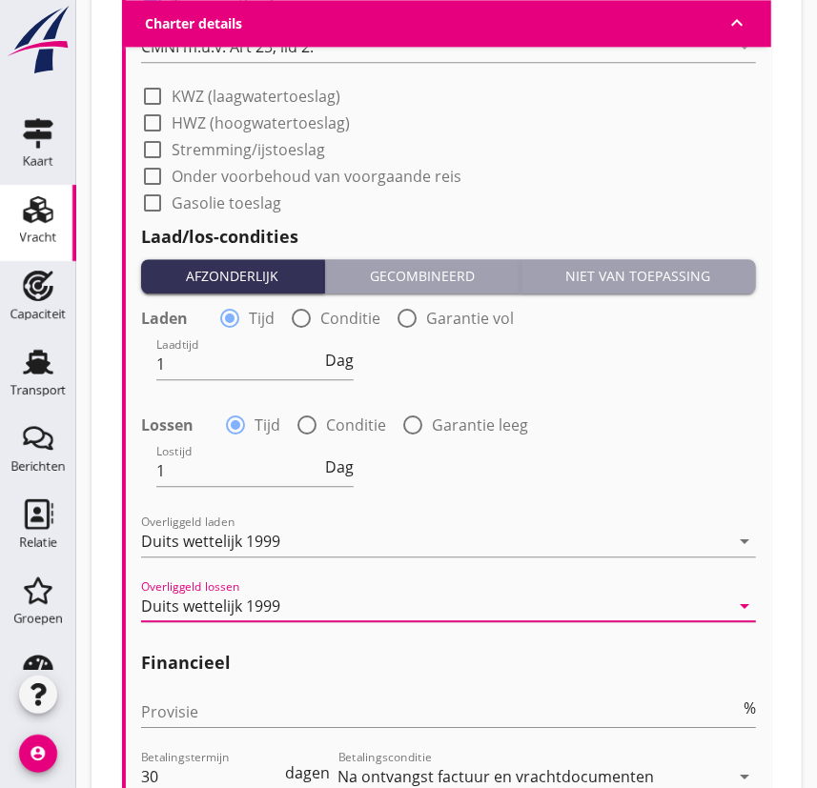
scroll to position [2381, 0]
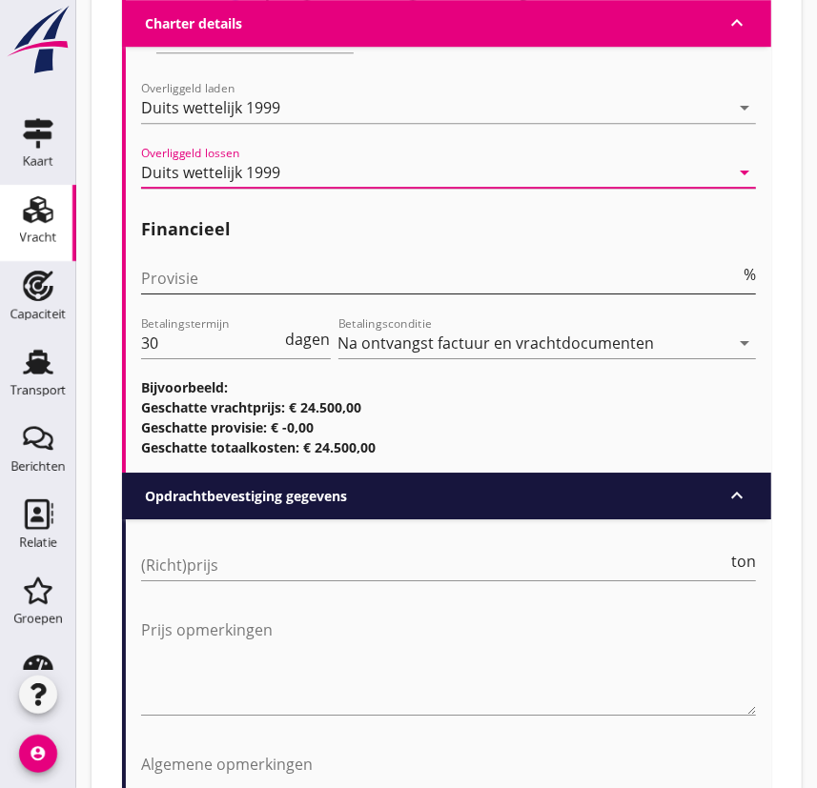
click at [198, 275] on input "Provisie" at bounding box center [440, 278] width 599 height 30
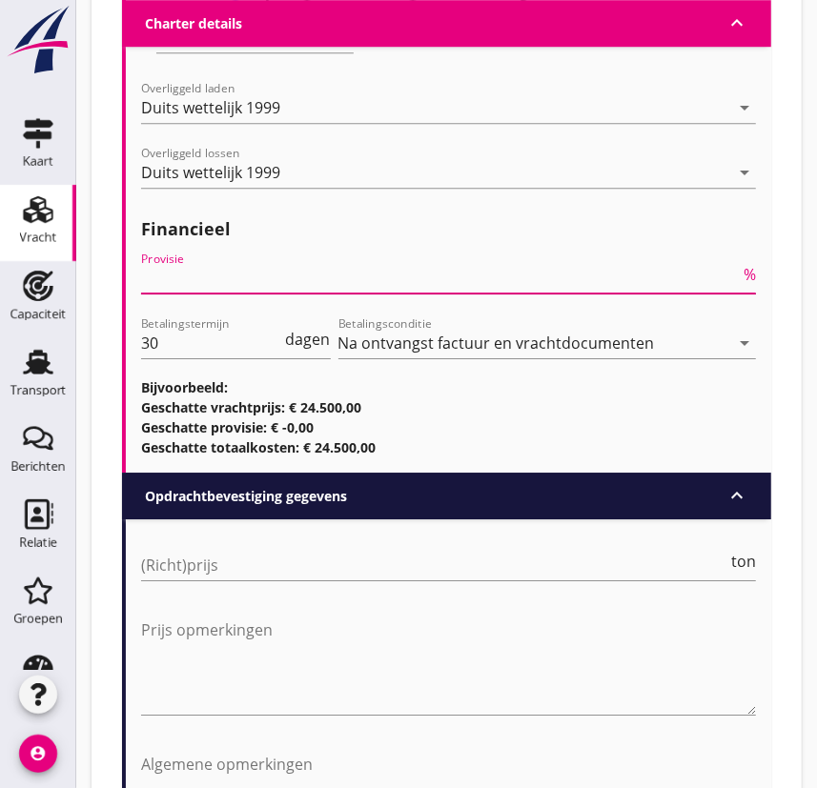
type input "5"
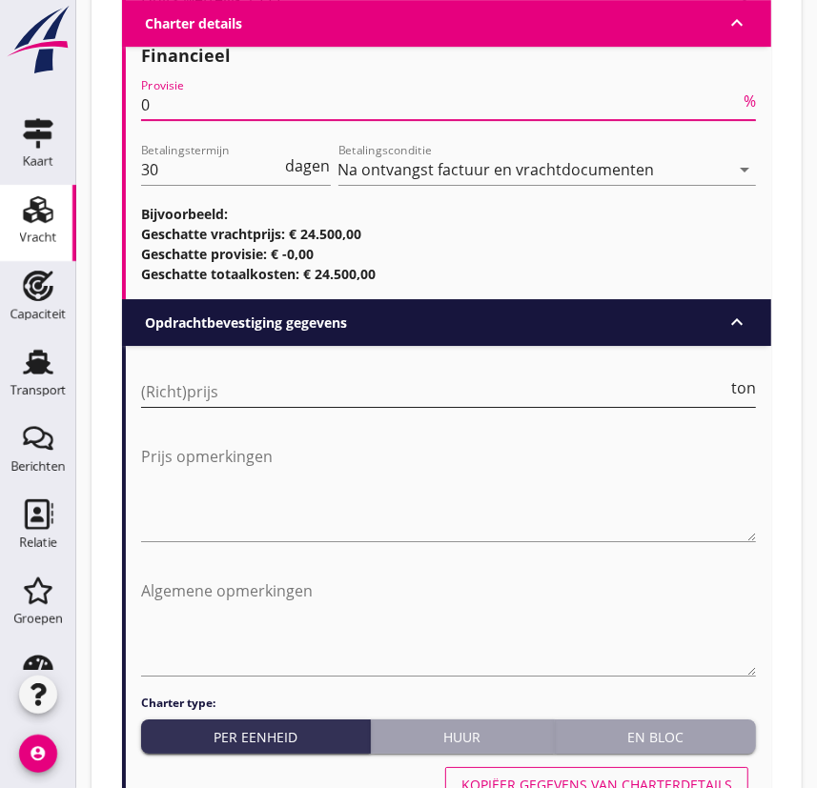
type input "0"
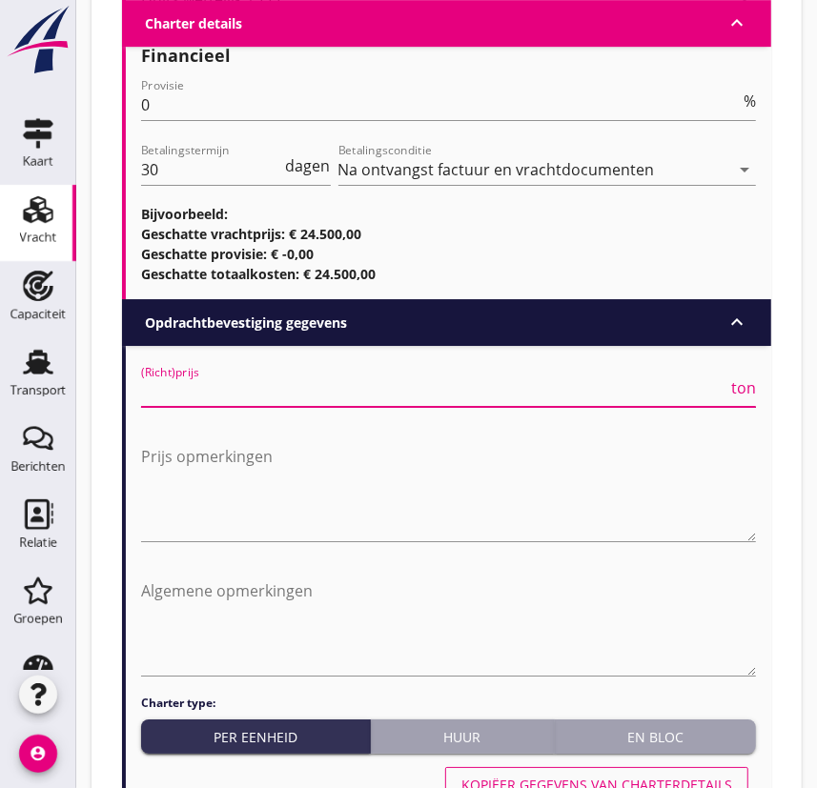
click at [217, 398] on input "(Richt)prijs" at bounding box center [434, 391] width 586 height 30
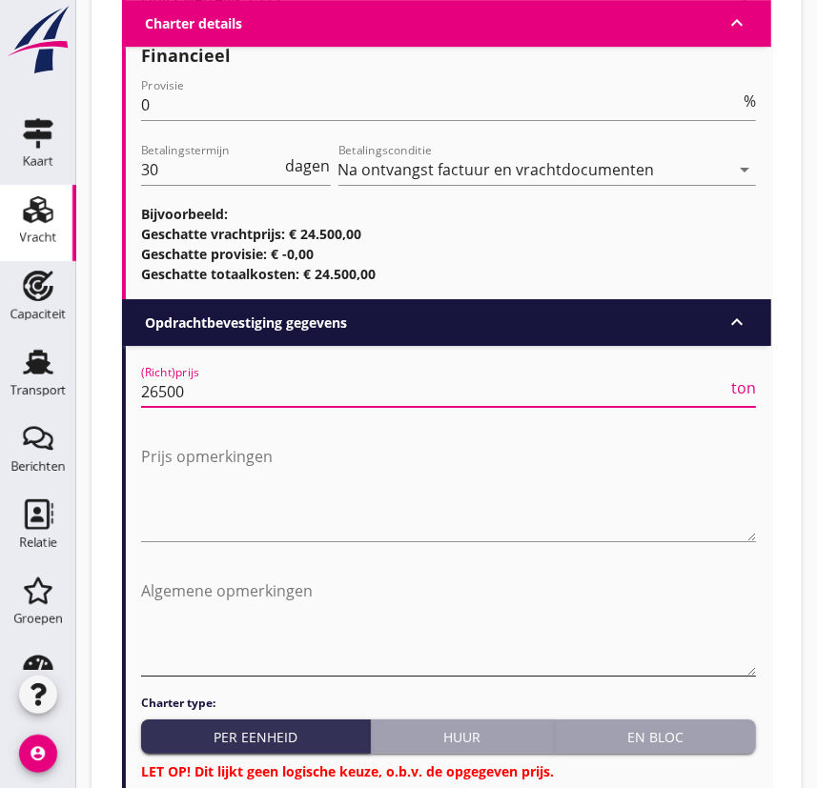
scroll to position [2727, 0]
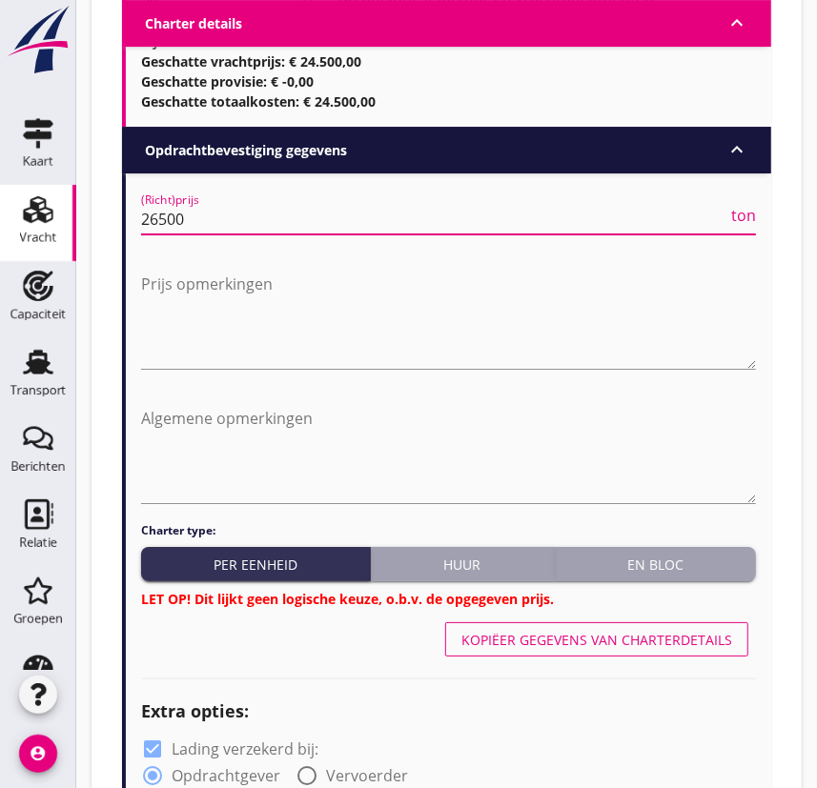
type input "26500"
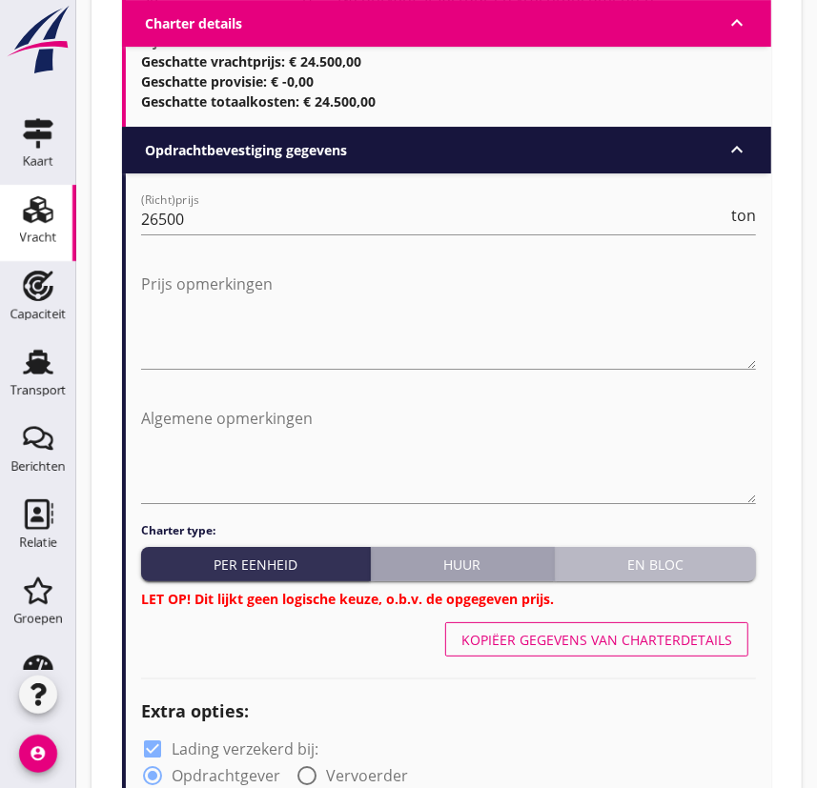
click at [651, 549] on button "En bloc" at bounding box center [655, 564] width 201 height 34
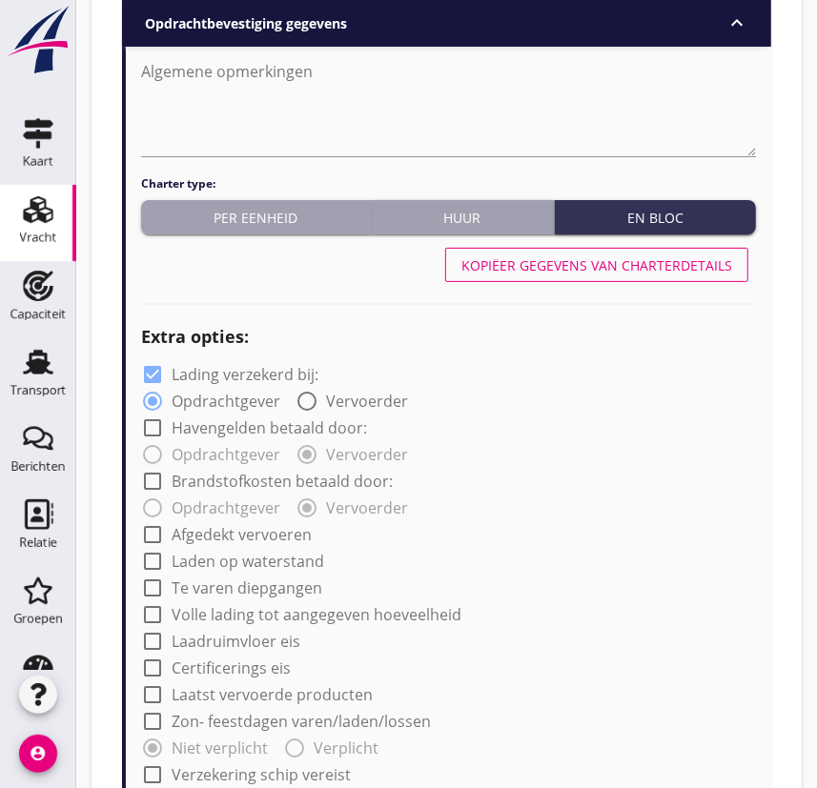
scroll to position [3160, 0]
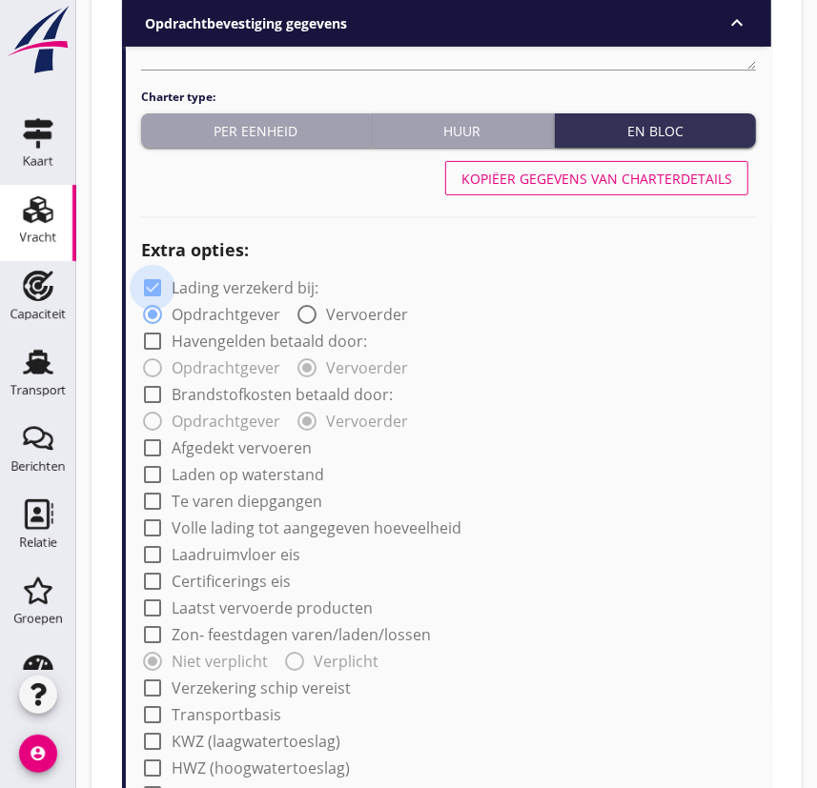
click at [148, 284] on div at bounding box center [152, 288] width 32 height 32
checkbox input "false"
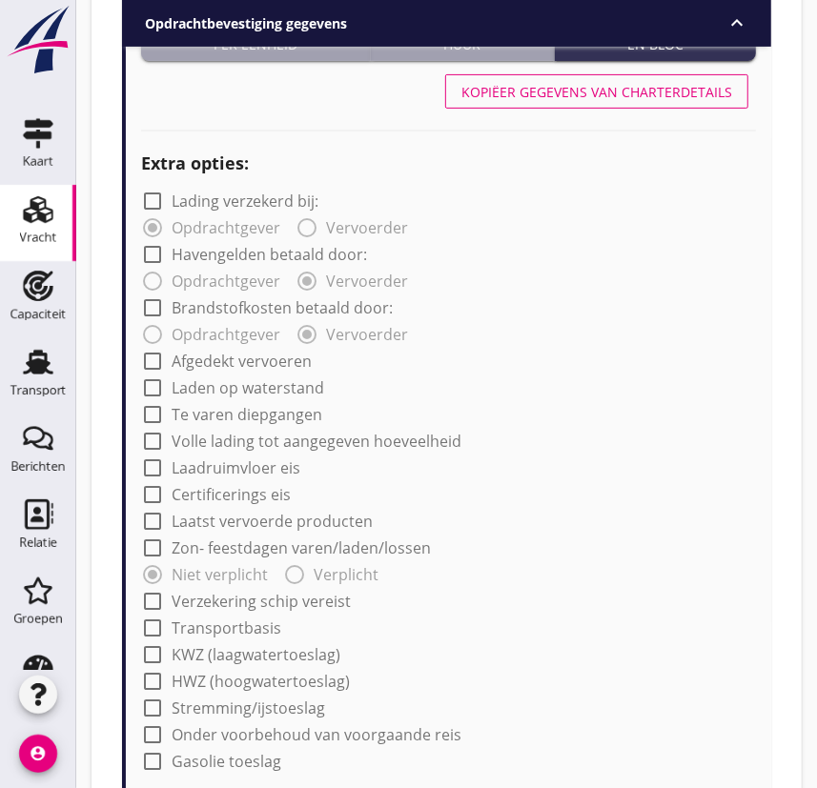
scroll to position [3334, 0]
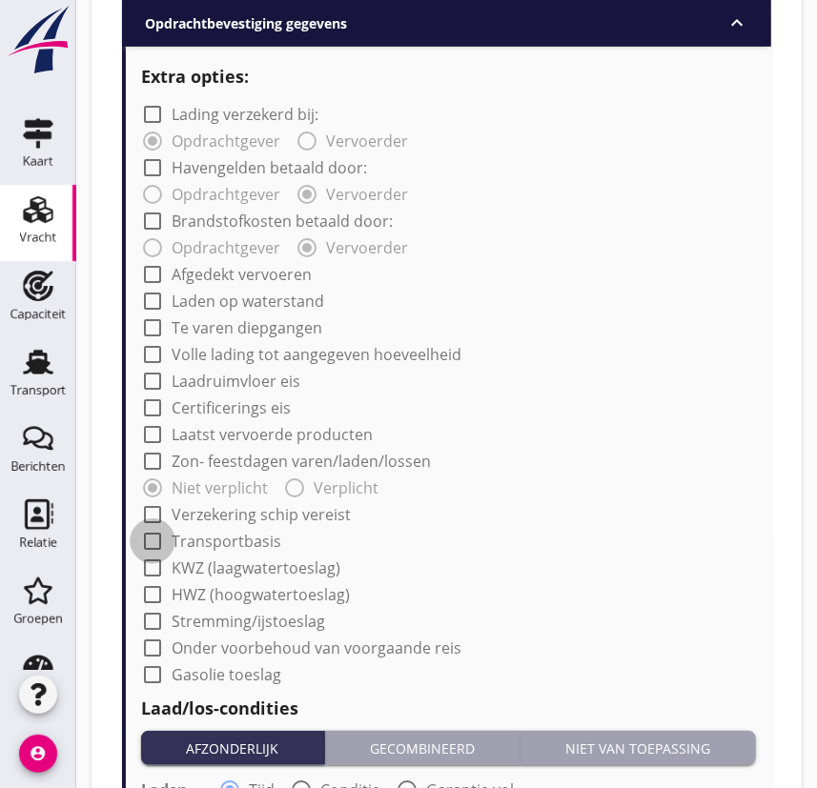
click at [151, 536] on div at bounding box center [152, 541] width 32 height 32
checkbox input "true"
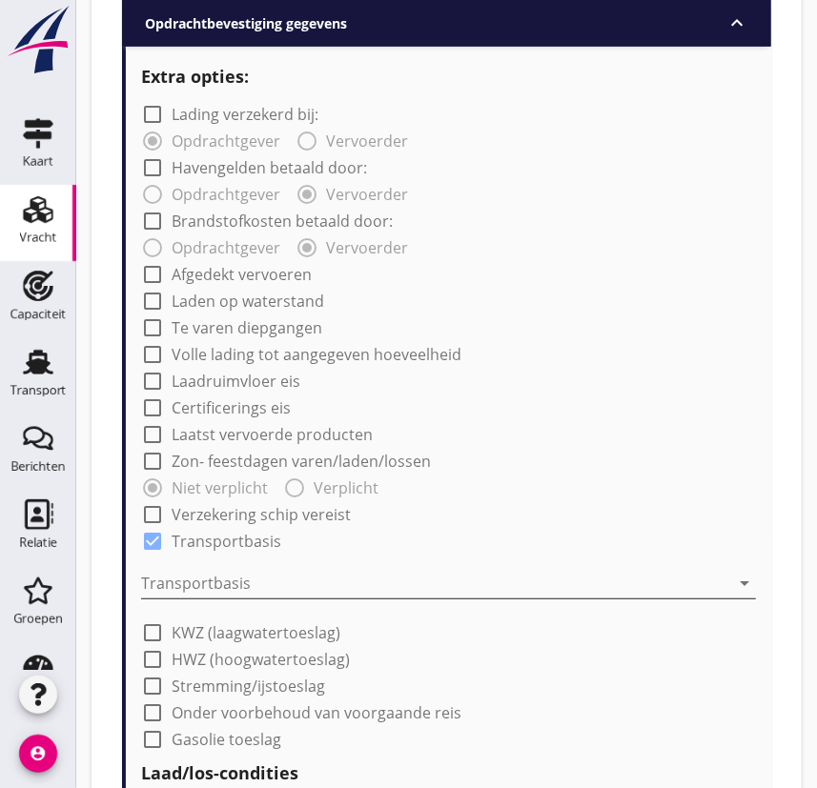
click at [204, 573] on div at bounding box center [435, 583] width 588 height 30
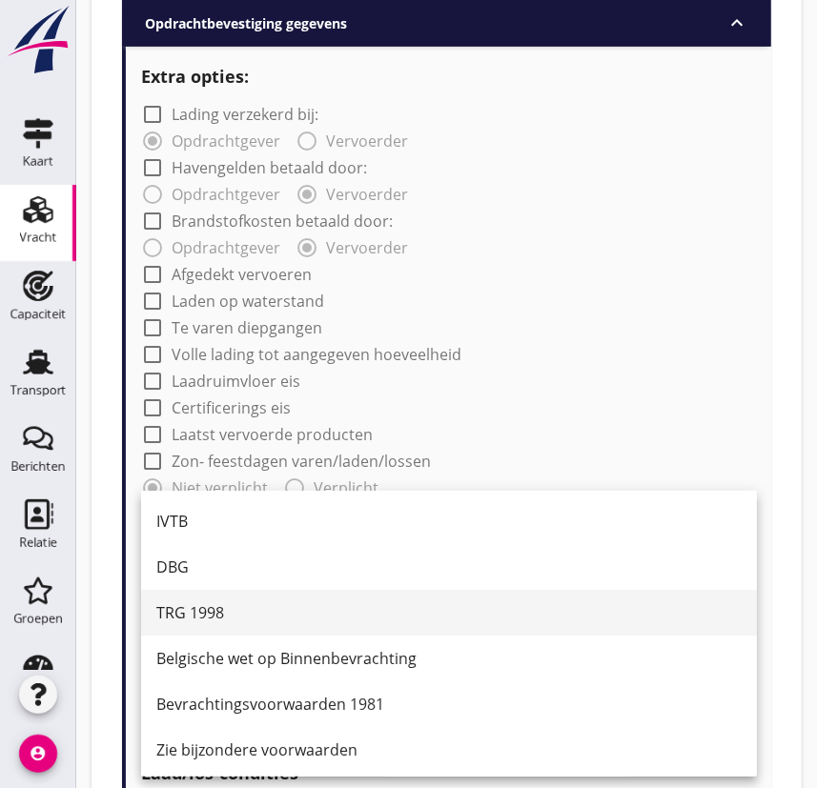
scroll to position [49, 0]
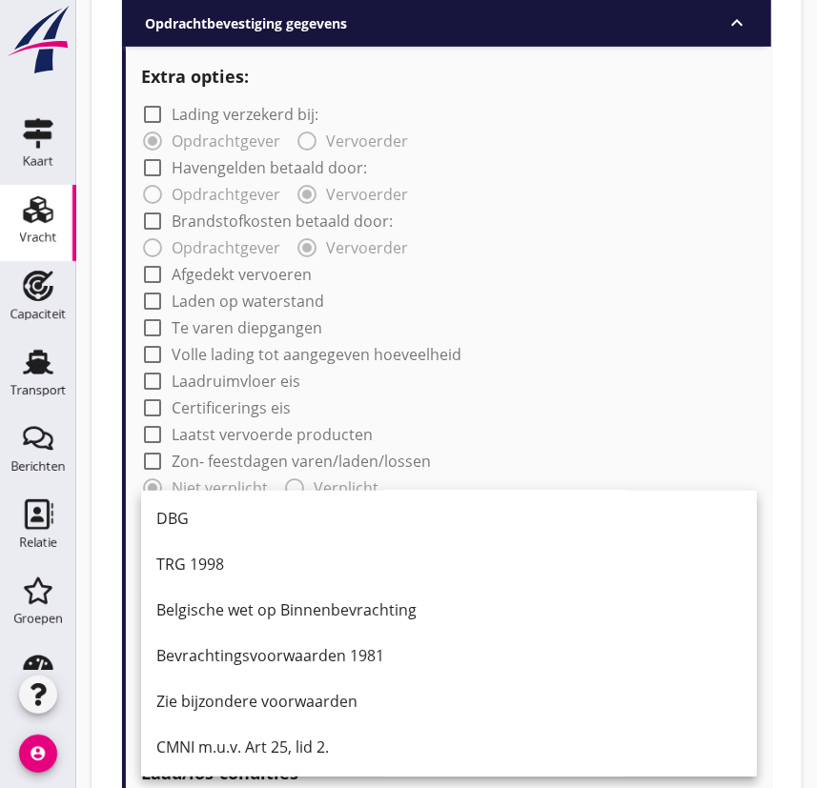
click at [278, 601] on div "CMNI m.u.v. Art 25, lid 2." at bounding box center [448, 747] width 585 height 46
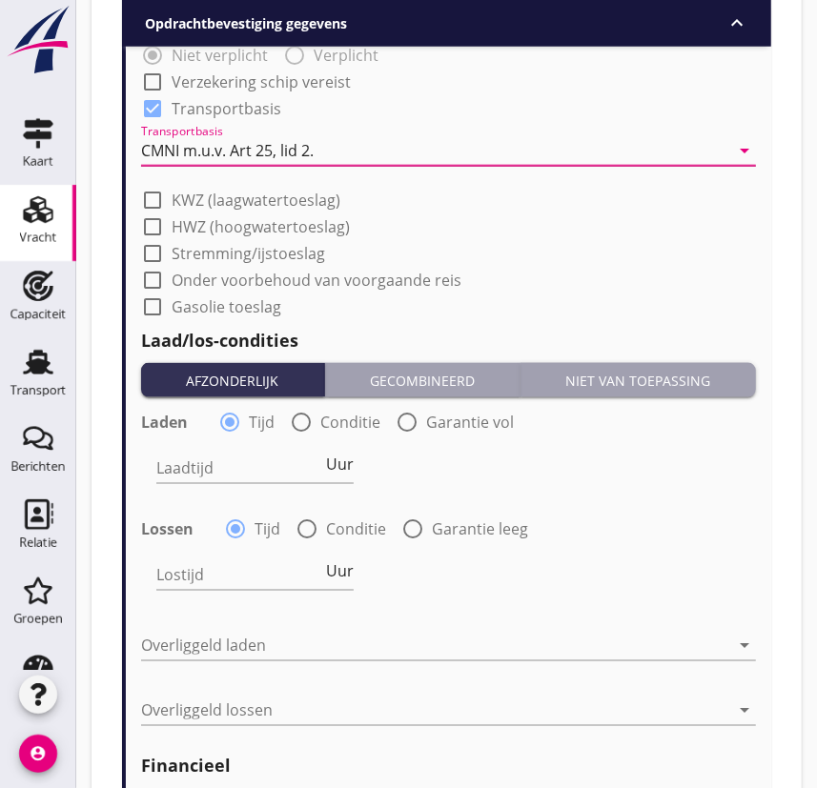
scroll to position [3940, 0]
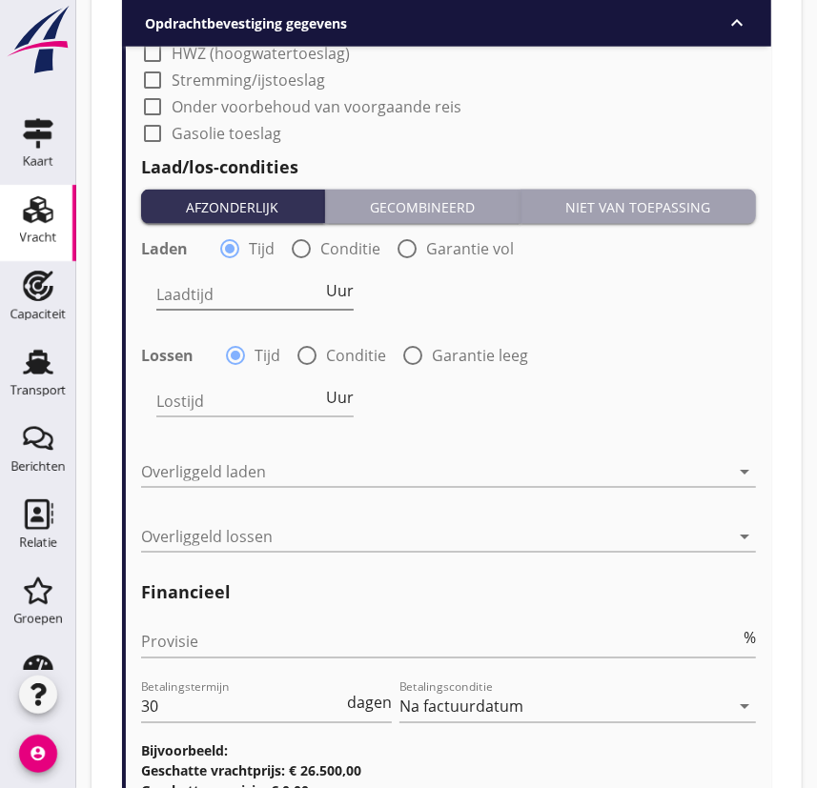
click at [341, 285] on span "Uur" at bounding box center [340, 290] width 28 height 15
click at [248, 295] on input "Laadtijd" at bounding box center [238, 294] width 165 height 30
type input "1"
click at [226, 400] on input "Lostijd" at bounding box center [239, 401] width 166 height 30
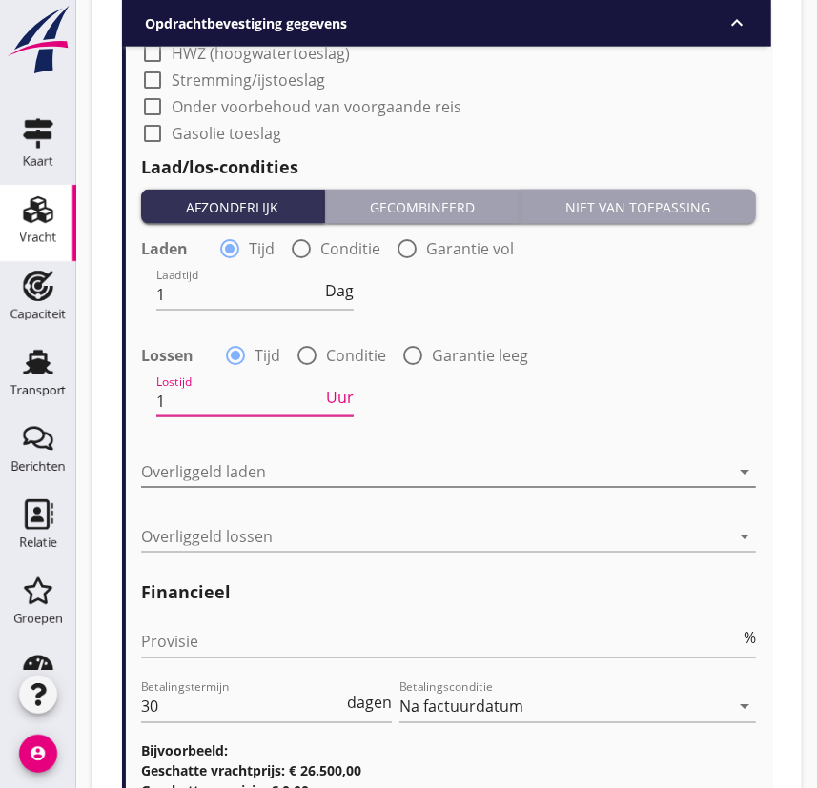
type input "1"
click at [223, 461] on div at bounding box center [435, 472] width 588 height 30
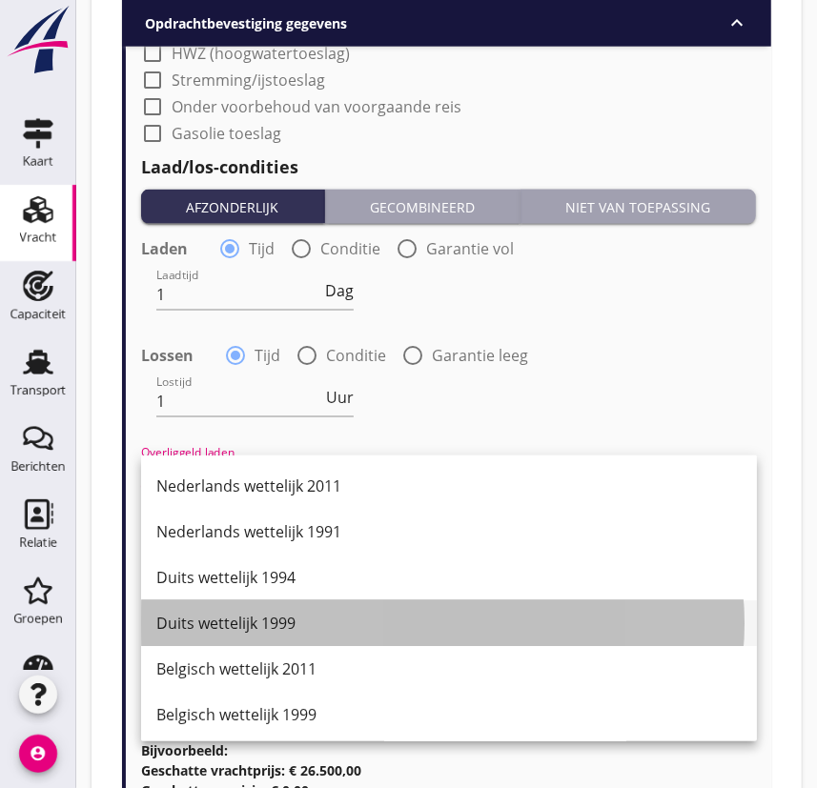
click at [248, 601] on div "Duits wettelijk 1999" at bounding box center [448, 623] width 585 height 23
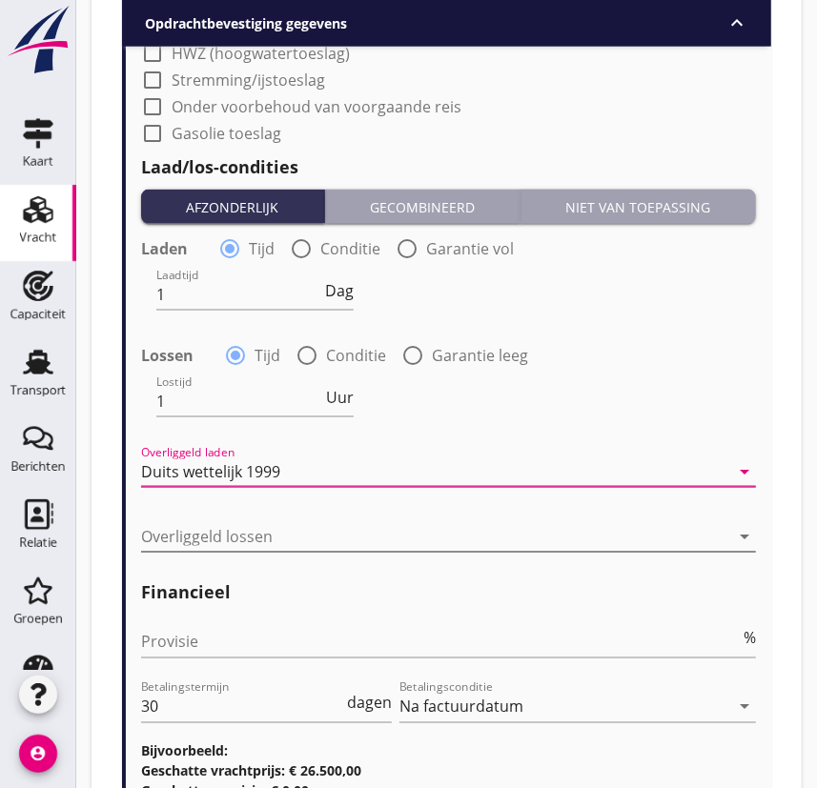
click at [216, 536] on div at bounding box center [435, 536] width 588 height 30
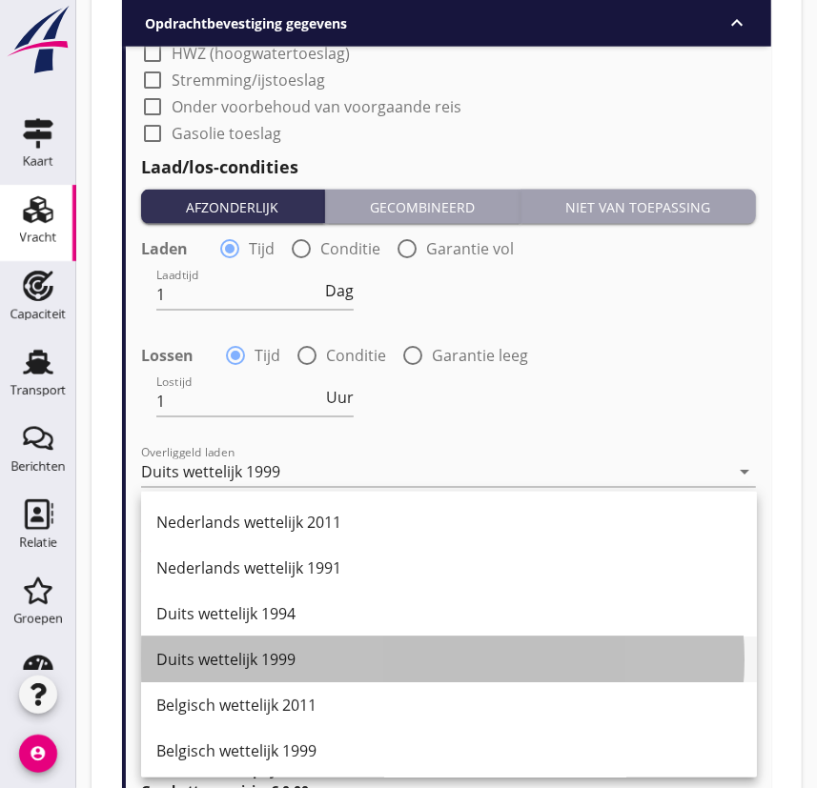
click at [243, 601] on div "Duits wettelijk 1999" at bounding box center [448, 659] width 585 height 23
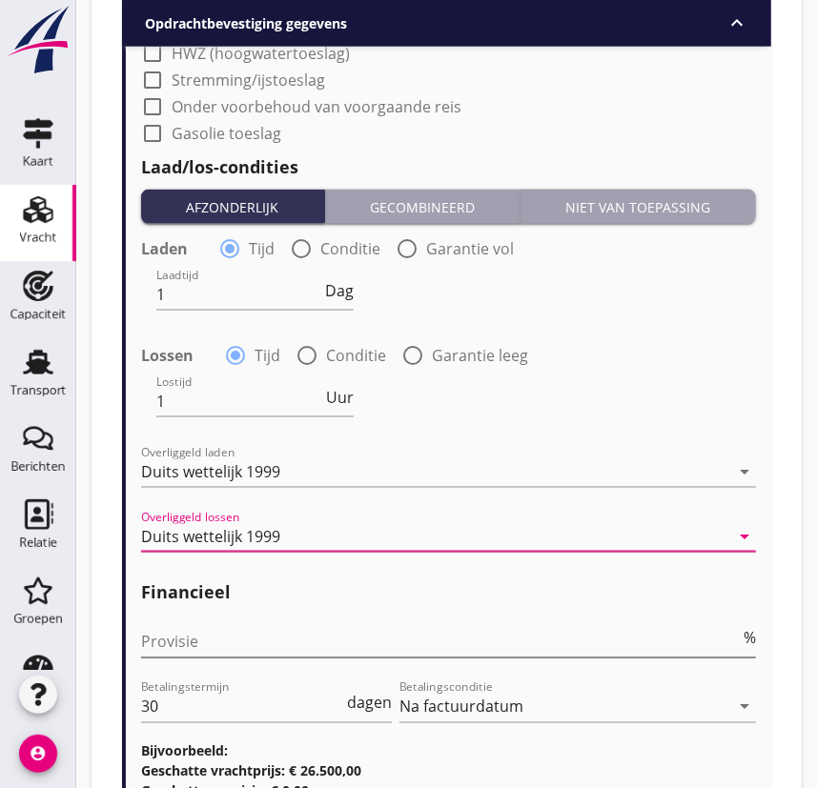
scroll to position [4108, 0]
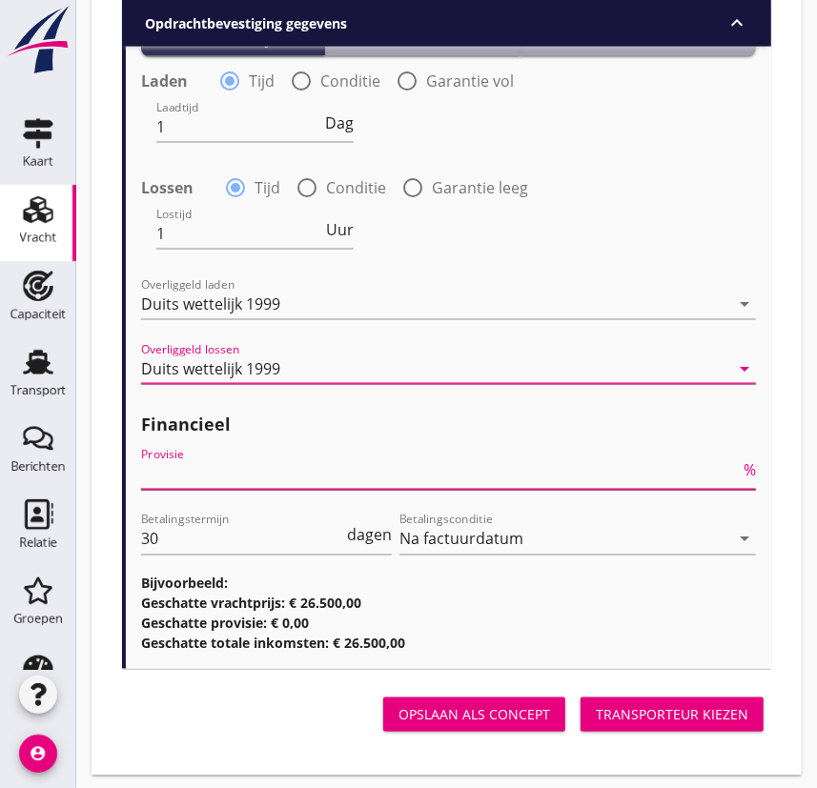
click at [187, 471] on input "Provisie" at bounding box center [440, 474] width 599 height 30
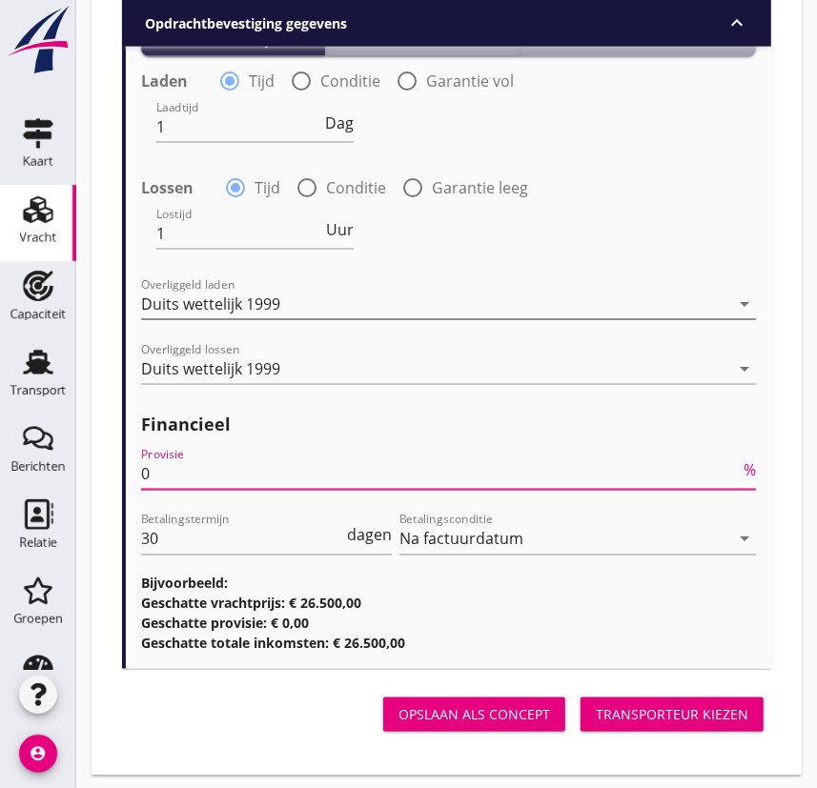
scroll to position [3935, 0]
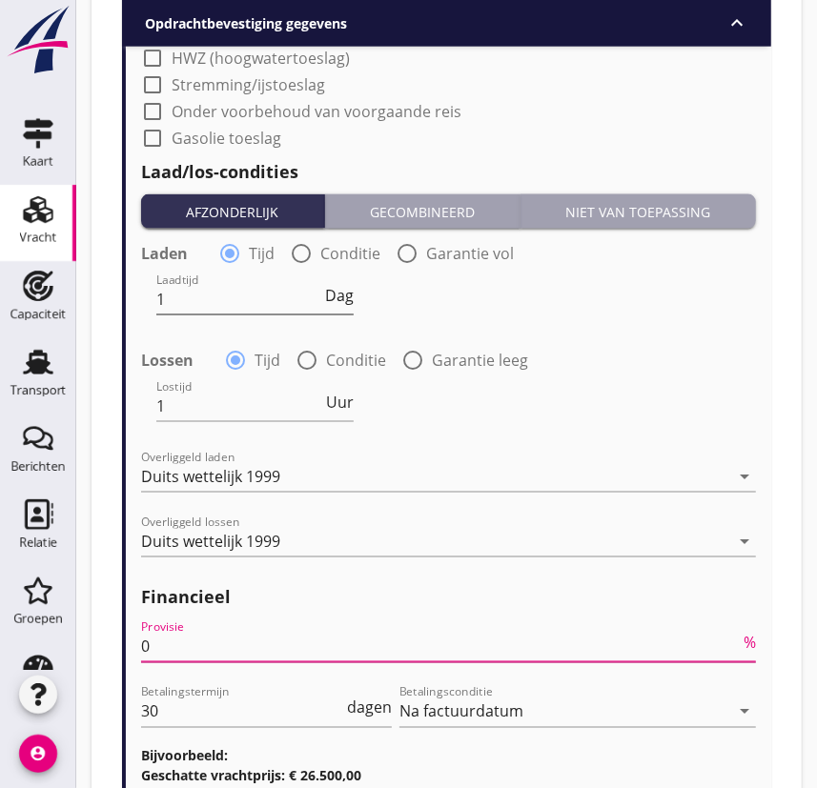
type input "0"
click at [240, 309] on input "1" at bounding box center [238, 299] width 165 height 30
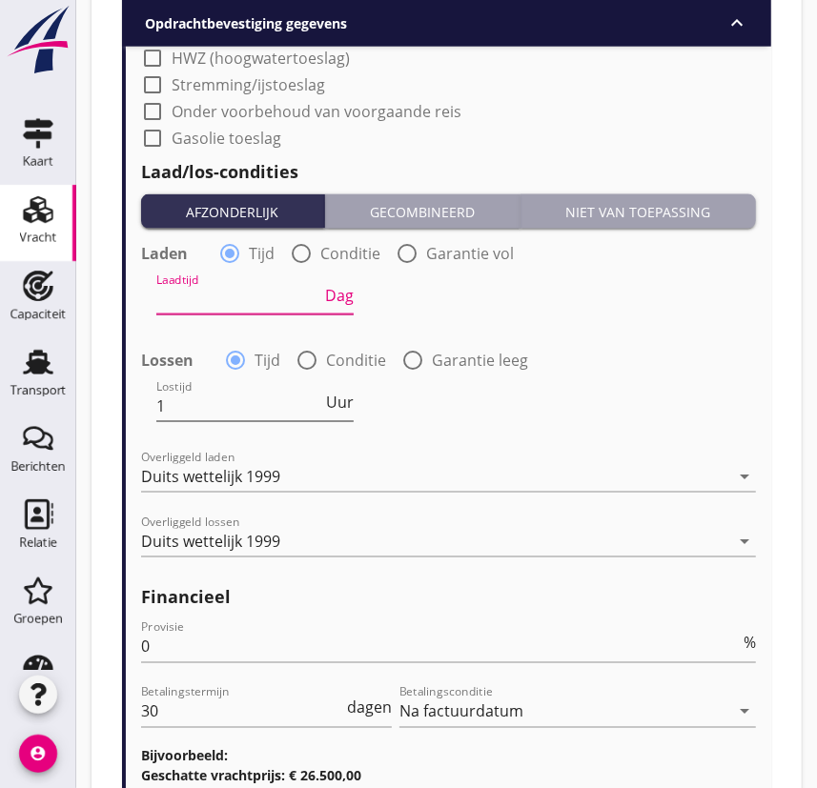
click at [245, 405] on input "1" at bounding box center [239, 406] width 166 height 30
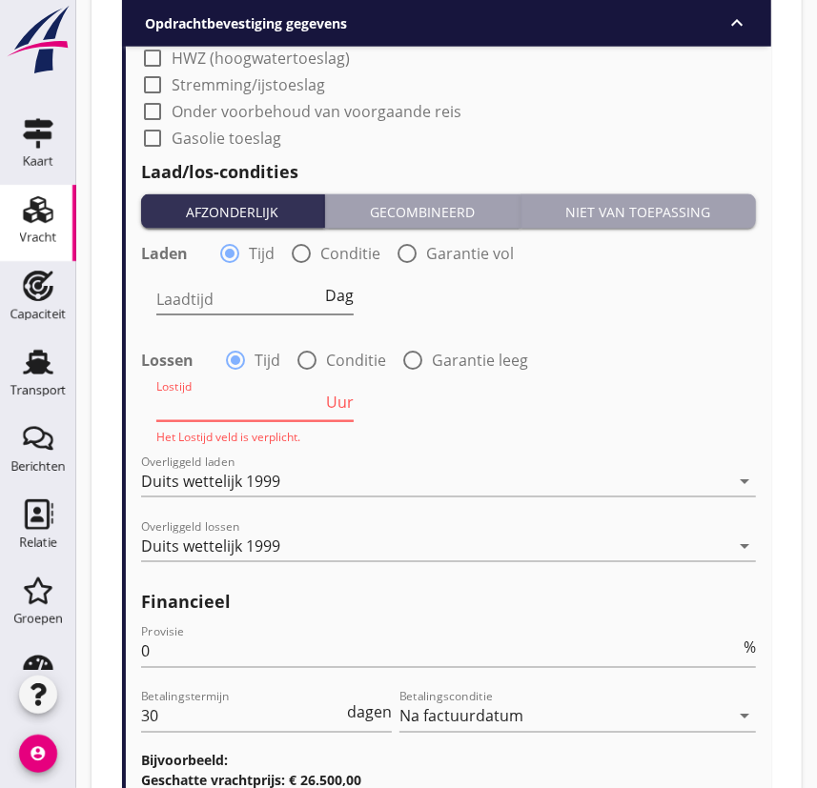
click at [334, 288] on span "Dag" at bounding box center [339, 295] width 29 height 15
click at [337, 295] on span "Dienst" at bounding box center [330, 295] width 47 height 15
type input "24"
click at [233, 404] on input "Lostijd" at bounding box center [239, 406] width 166 height 30
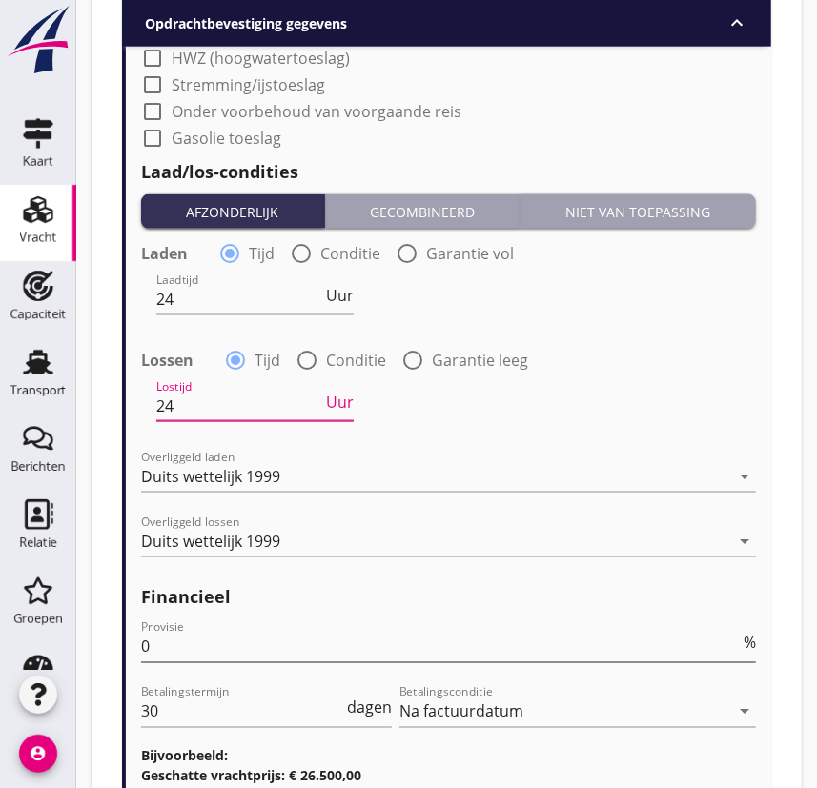
scroll to position [4108, 0]
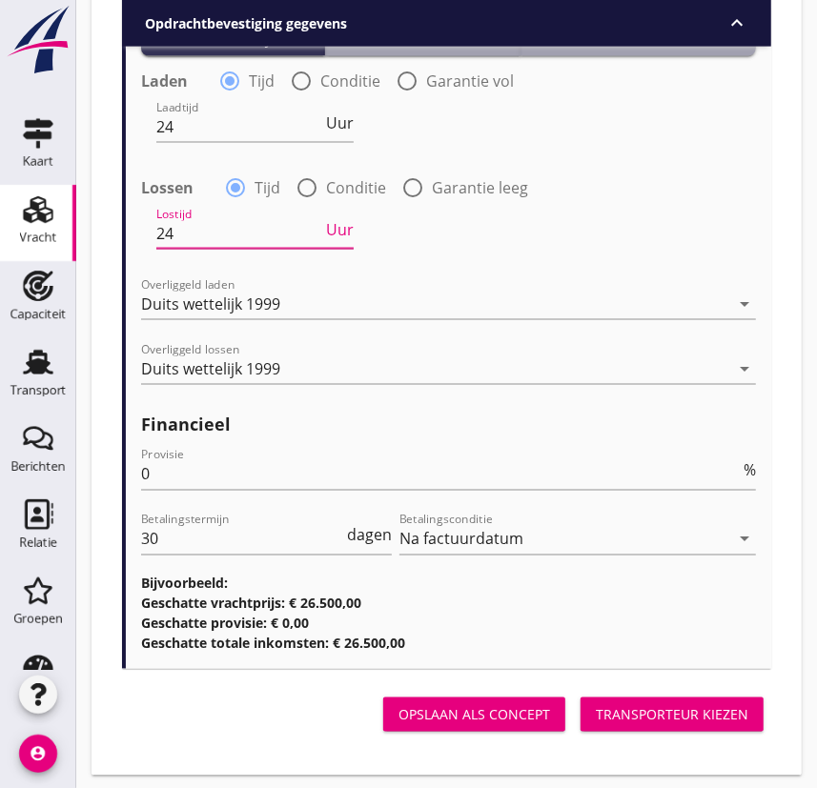
type input "24"
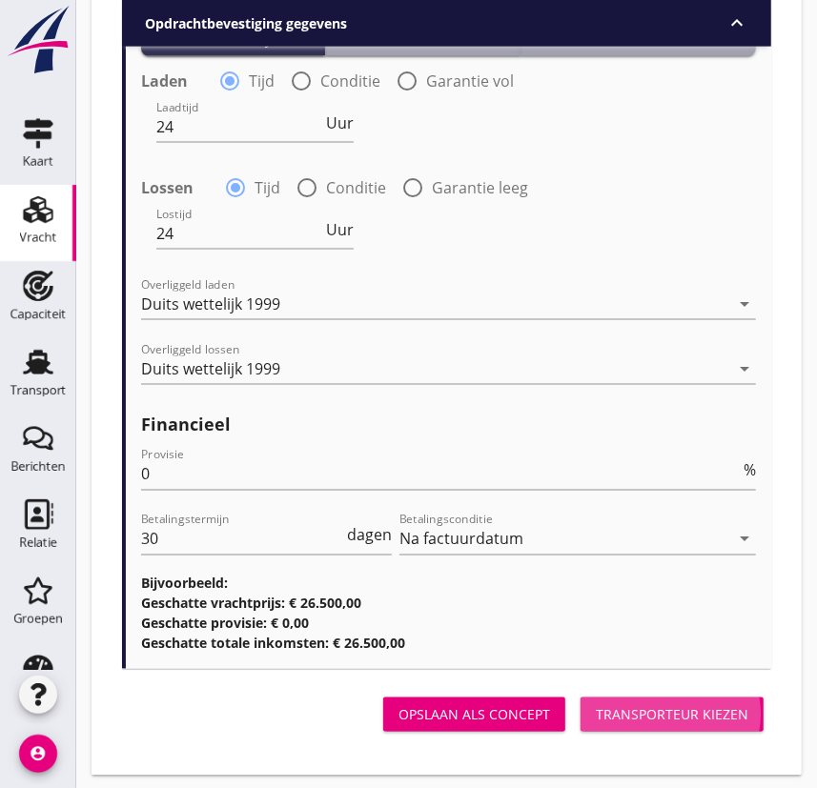
click at [651, 601] on div "Transporteur kiezen" at bounding box center [672, 715] width 152 height 20
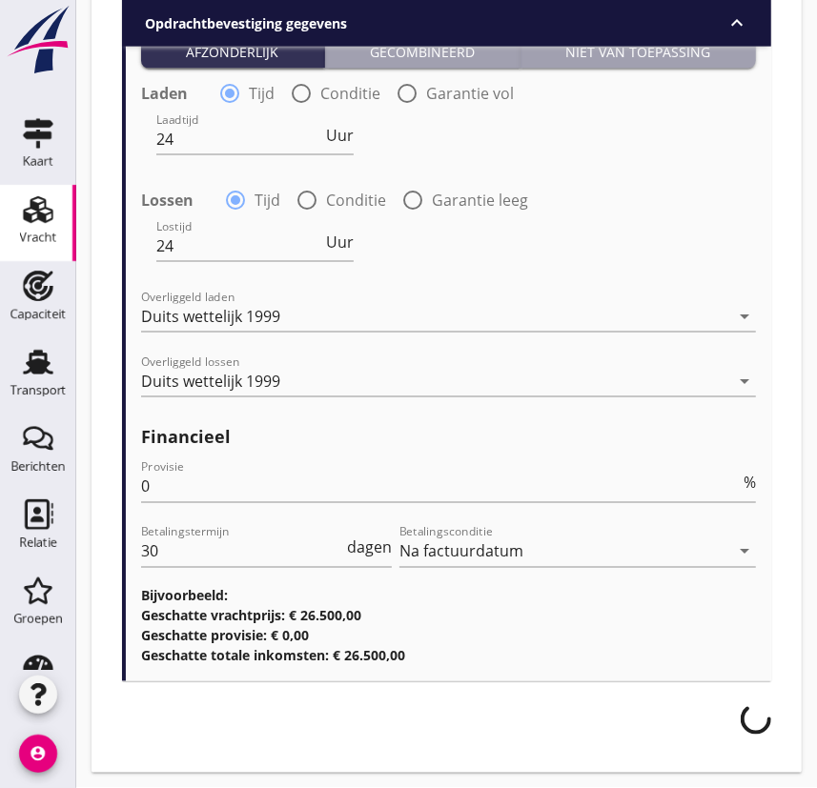
scroll to position [4094, 0]
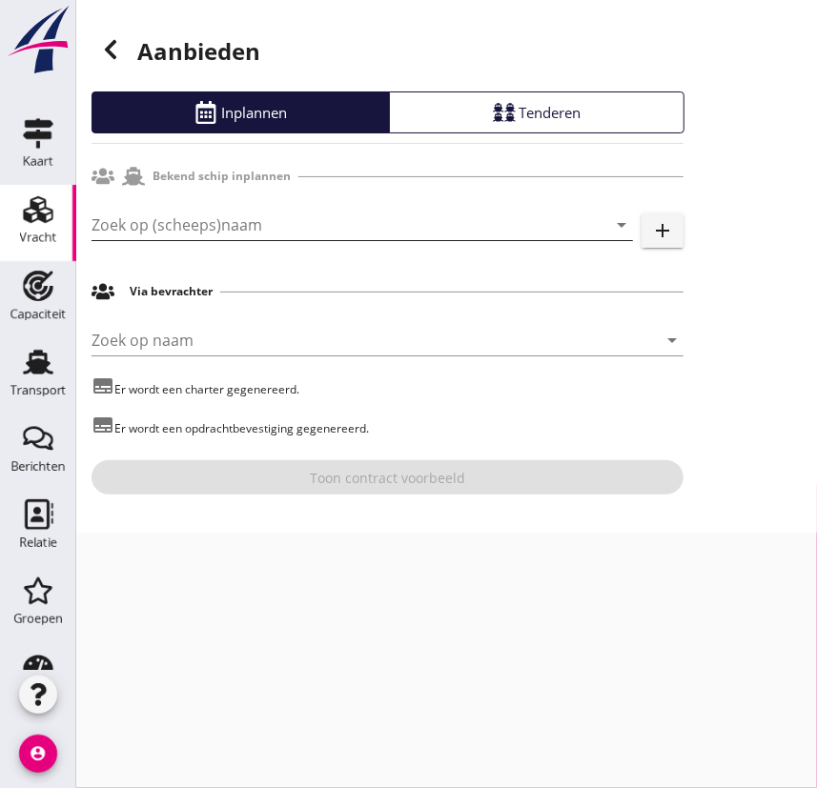
click at [215, 219] on input "Zoek op (scheeps)naam" at bounding box center [335, 225] width 488 height 30
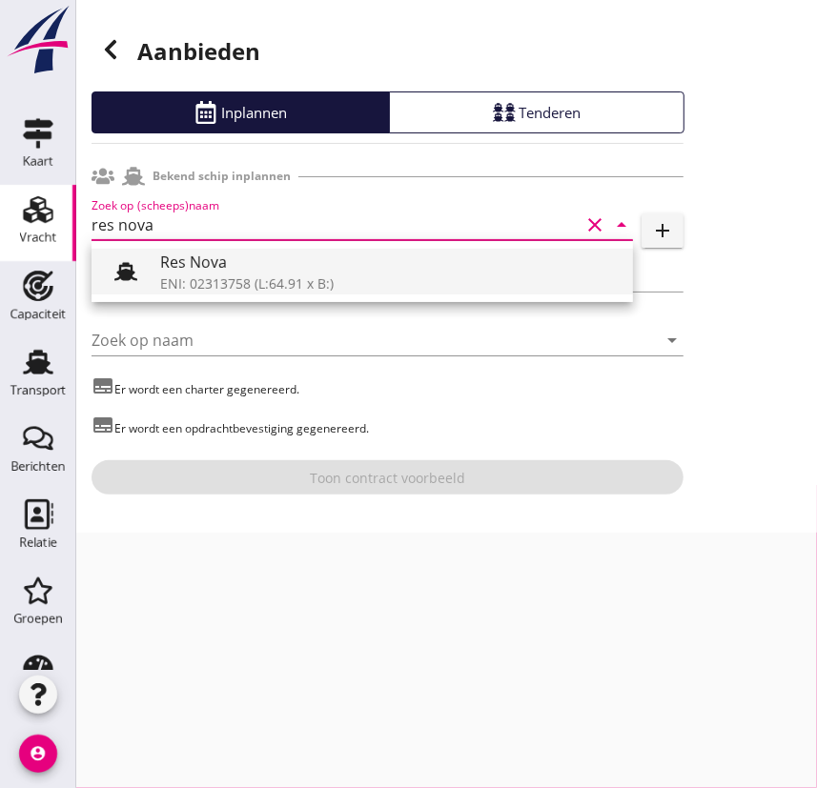
click at [200, 259] on div "Res Nova" at bounding box center [388, 262] width 457 height 23
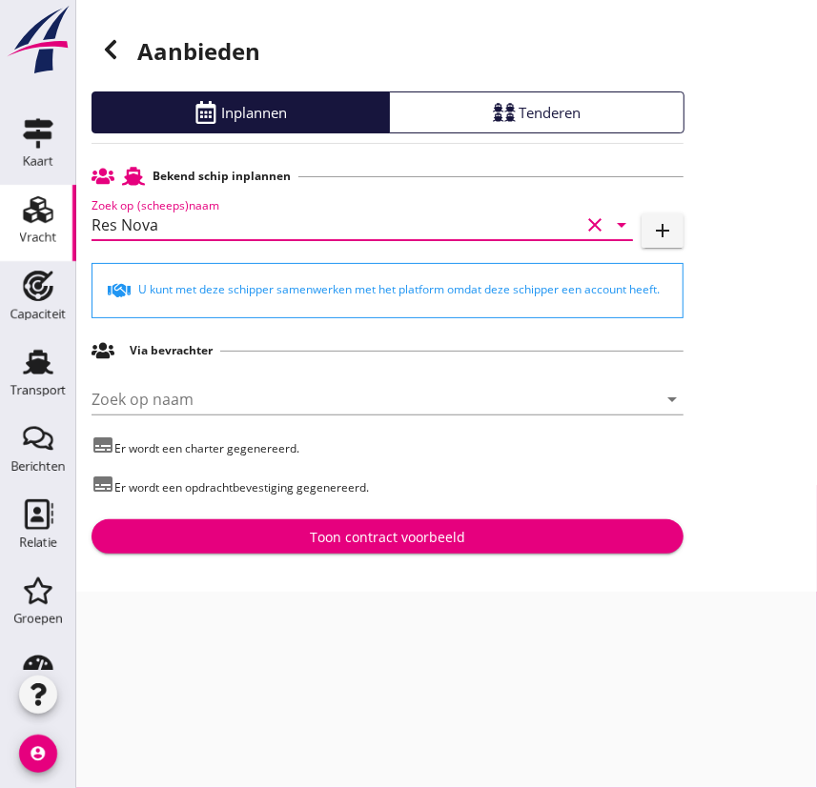
type input "Res Nova"
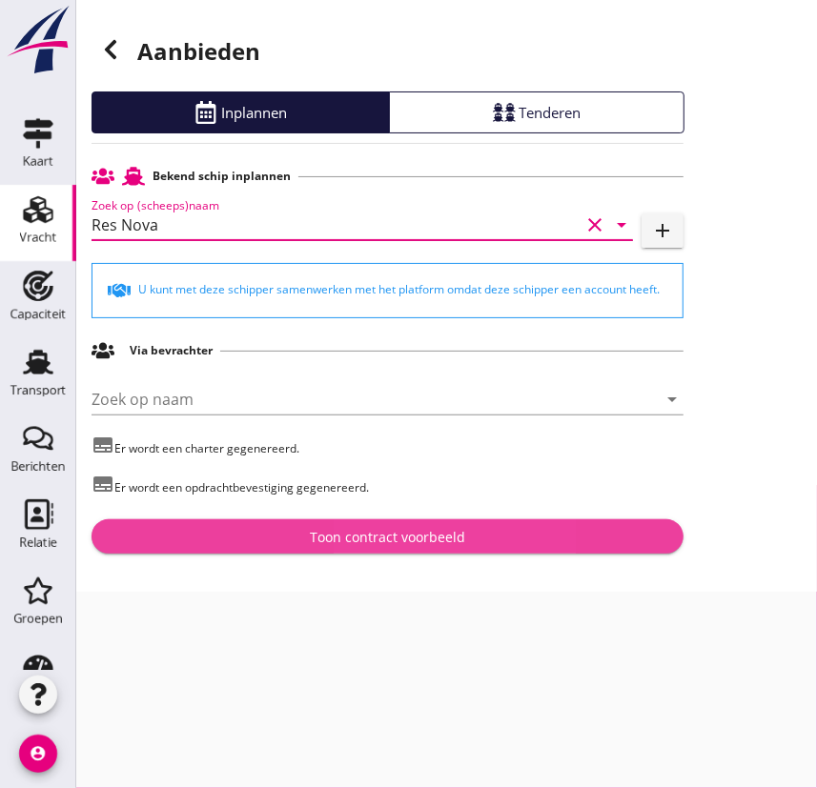
click at [354, 537] on div "Toon contract voorbeeld" at bounding box center [387, 537] width 155 height 20
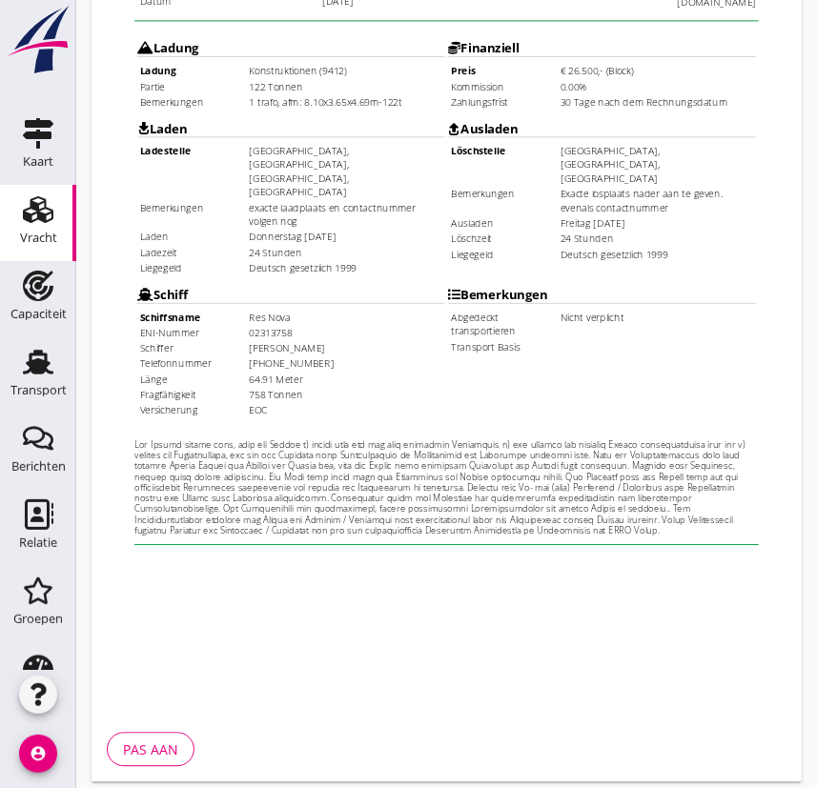
scroll to position [1717, 0]
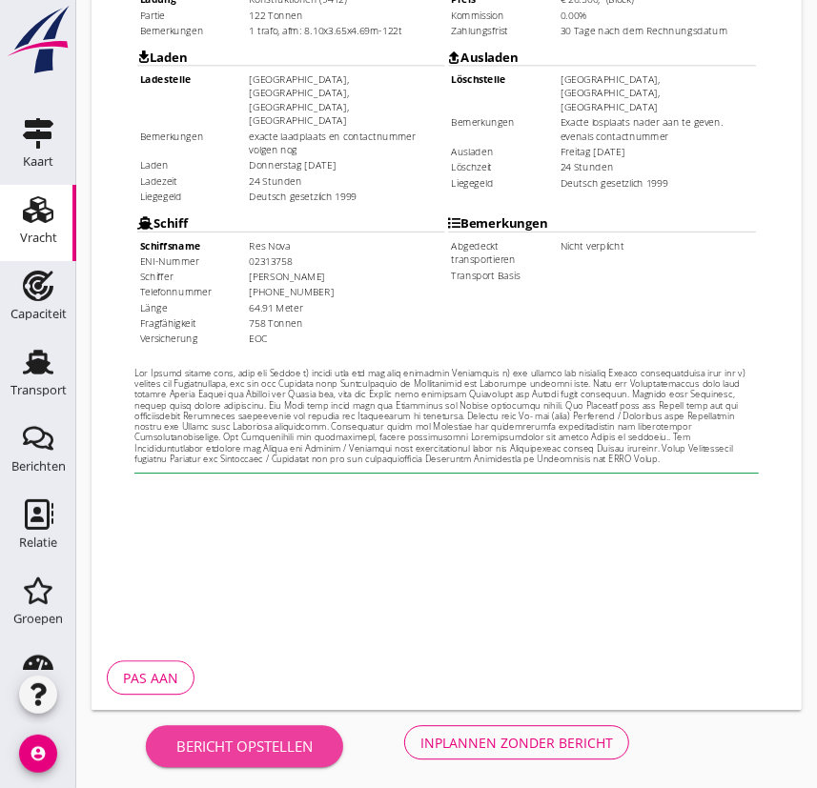
click at [256, 601] on div "Bericht opstellen" at bounding box center [244, 747] width 136 height 22
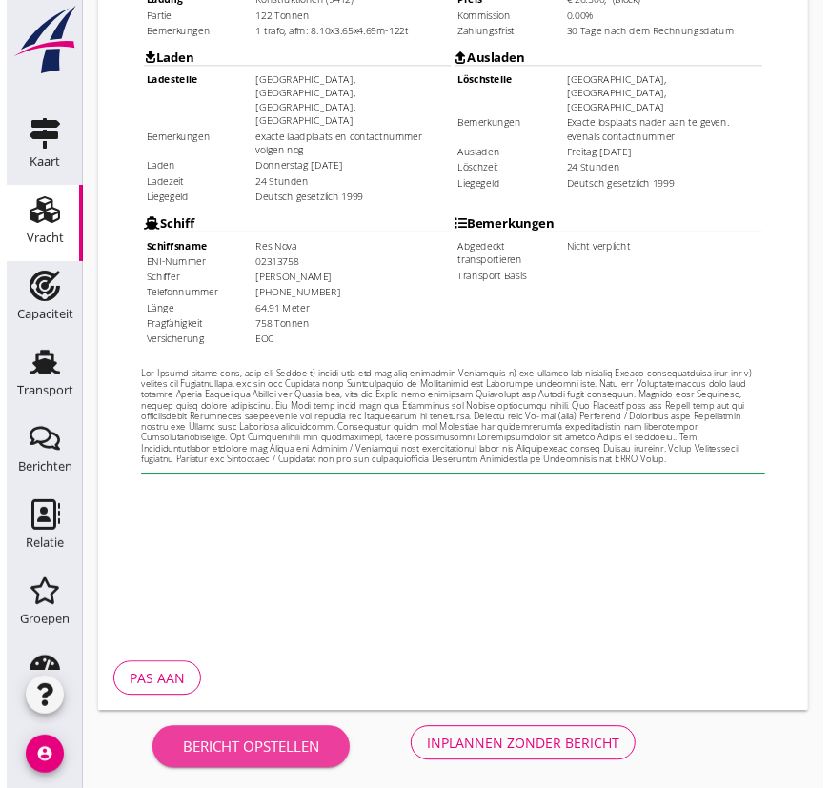
scroll to position [1737, 0]
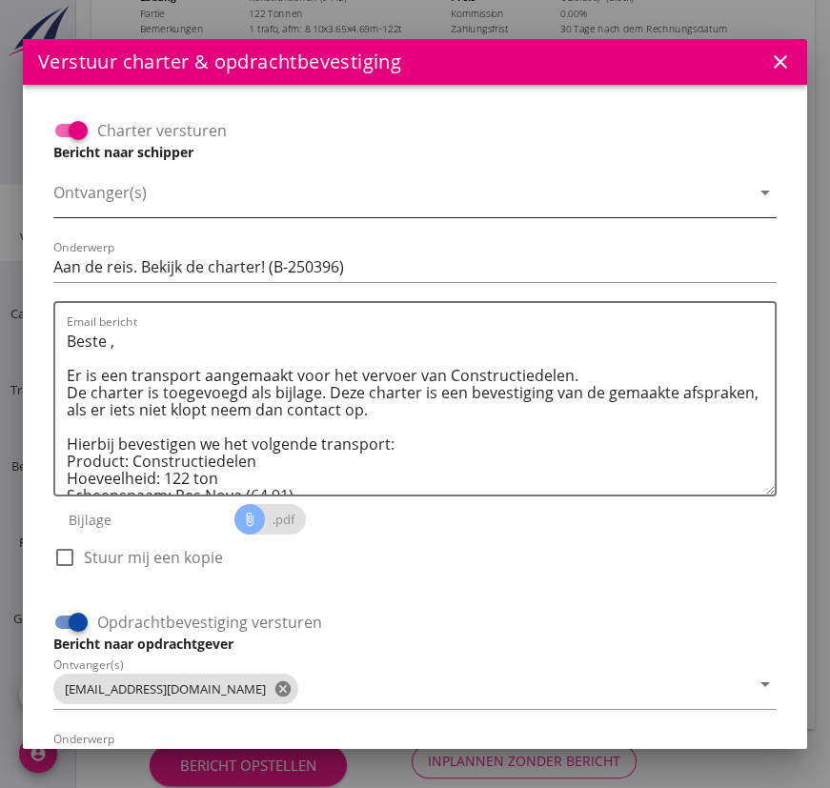
click at [129, 197] on input "Ontvanger(s)" at bounding box center [401, 197] width 697 height 30
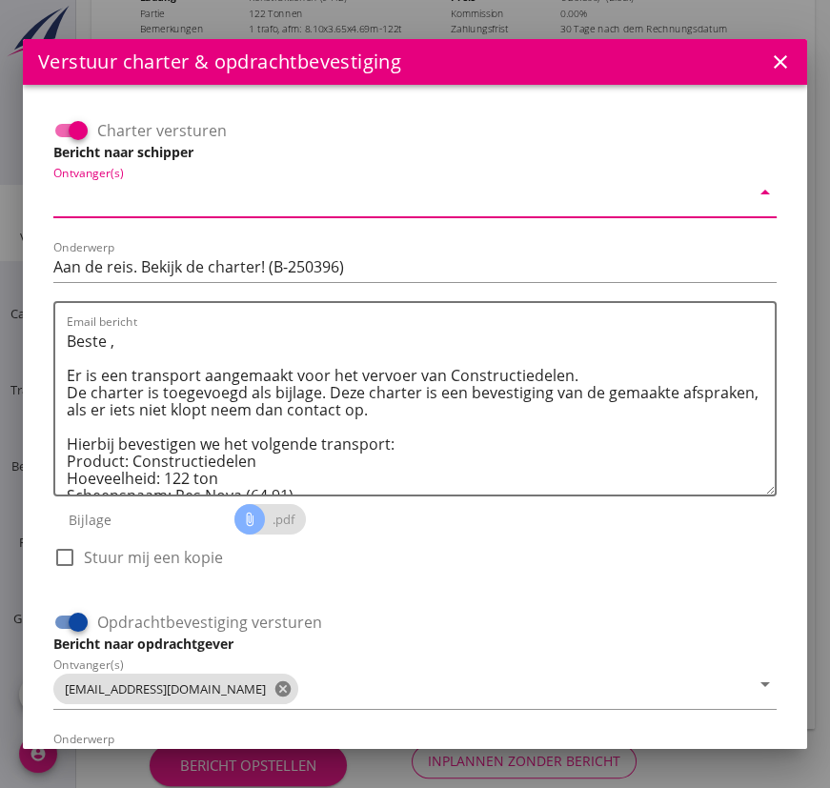
type input "[EMAIL_ADDRESS][DOMAIN_NAME]"
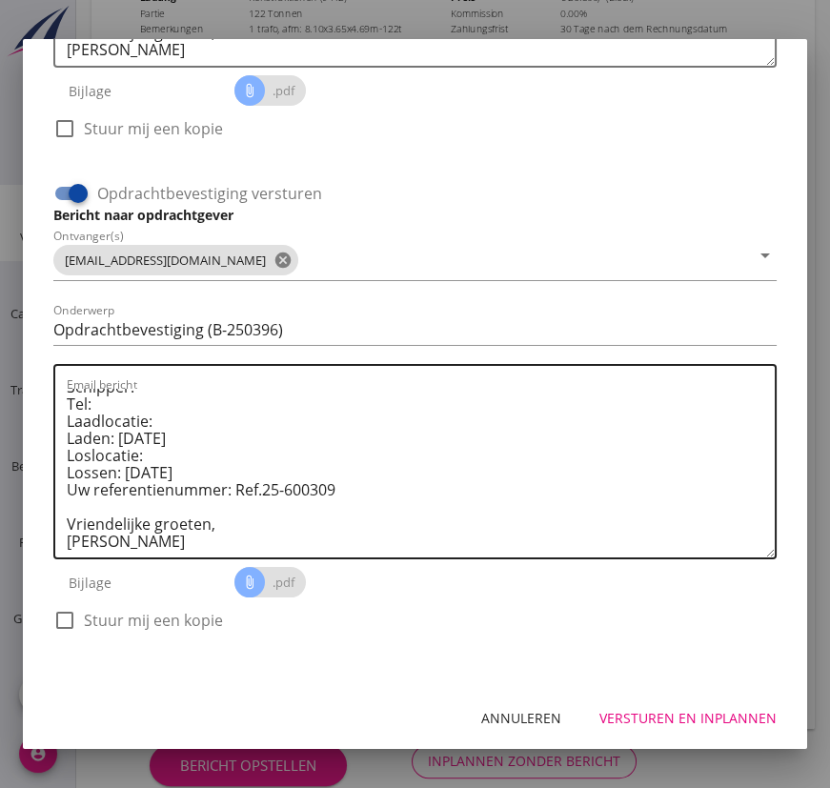
scroll to position [0, 0]
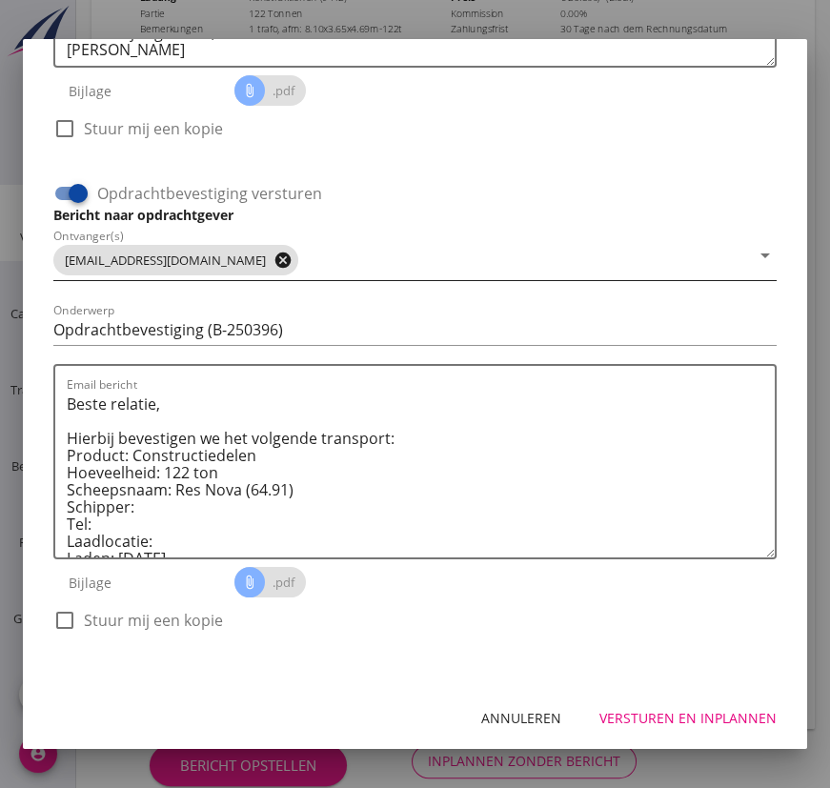
click at [274, 255] on icon "cancel" at bounding box center [283, 260] width 19 height 19
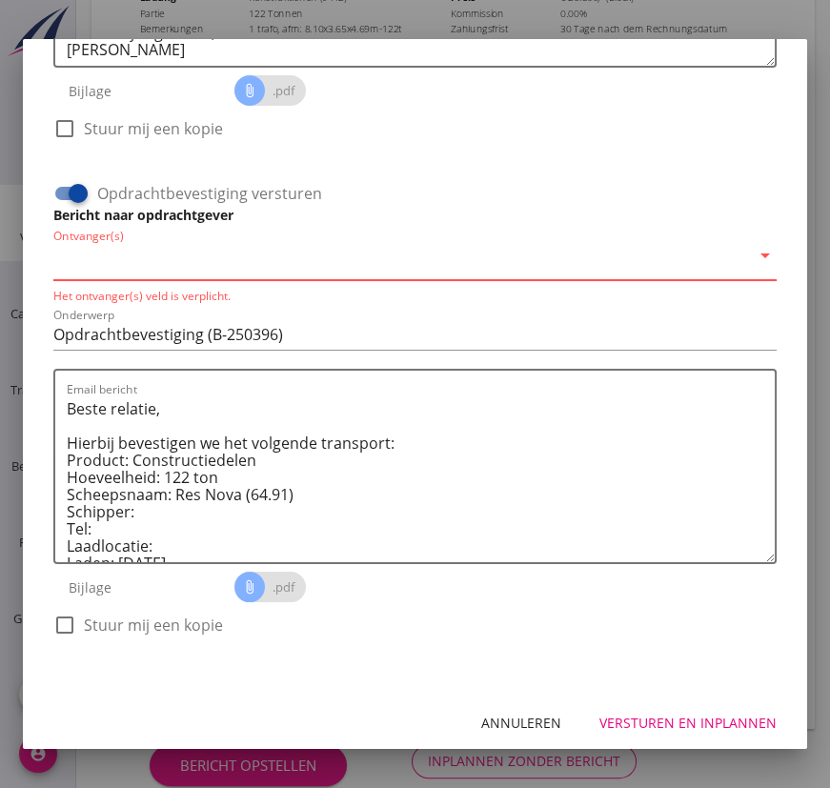
click at [159, 268] on input "Ontvanger(s)" at bounding box center [401, 260] width 697 height 30
type input "[EMAIL_ADDRESS][DOMAIN_NAME]"
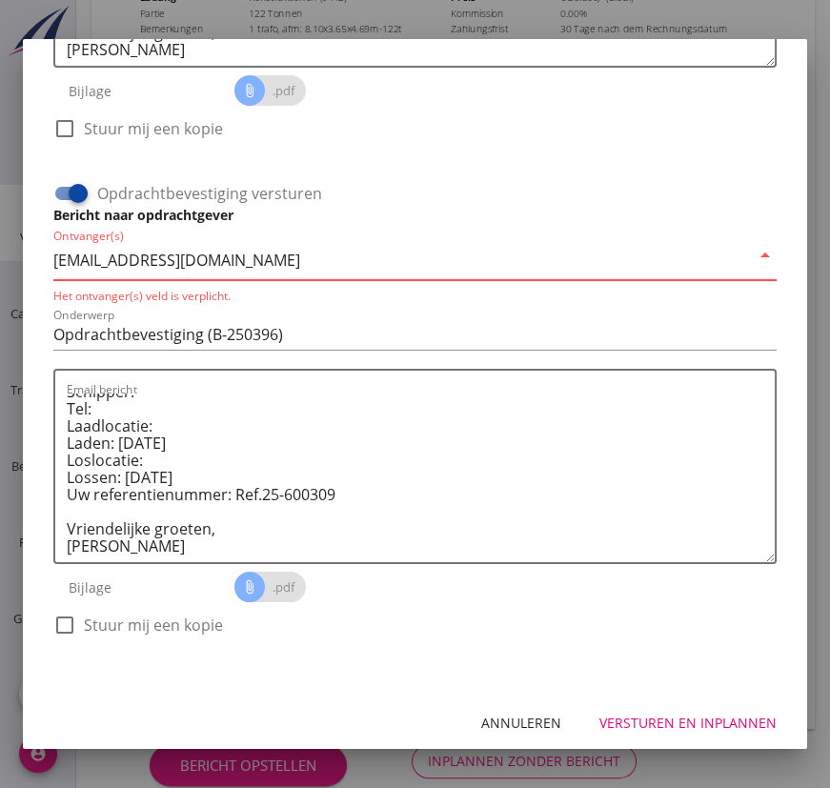
scroll to position [433, 0]
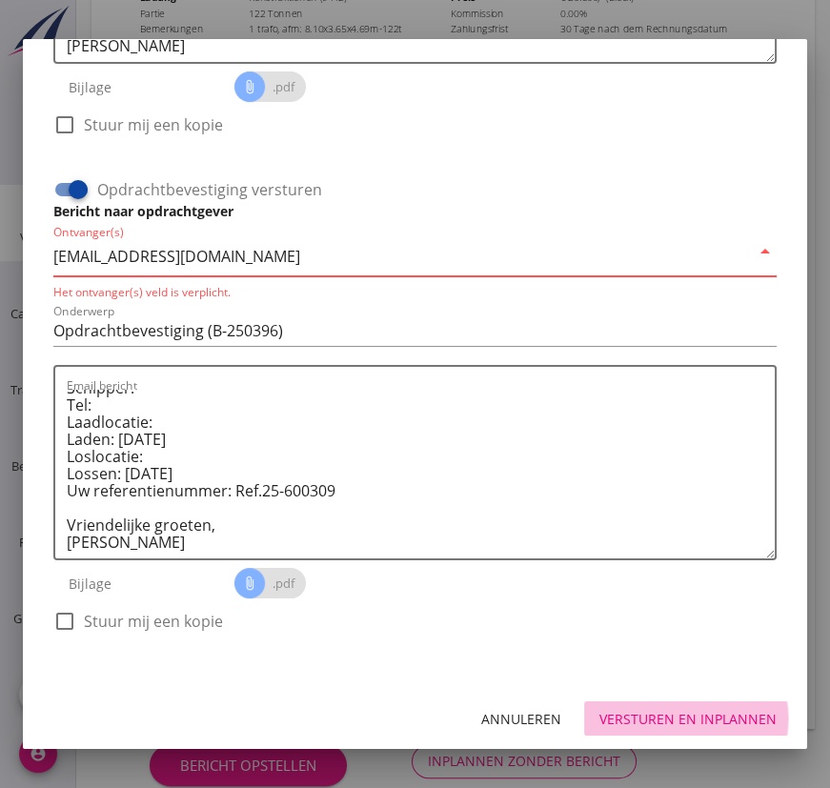
click at [651, 601] on div "Versturen en inplannen" at bounding box center [687, 719] width 177 height 20
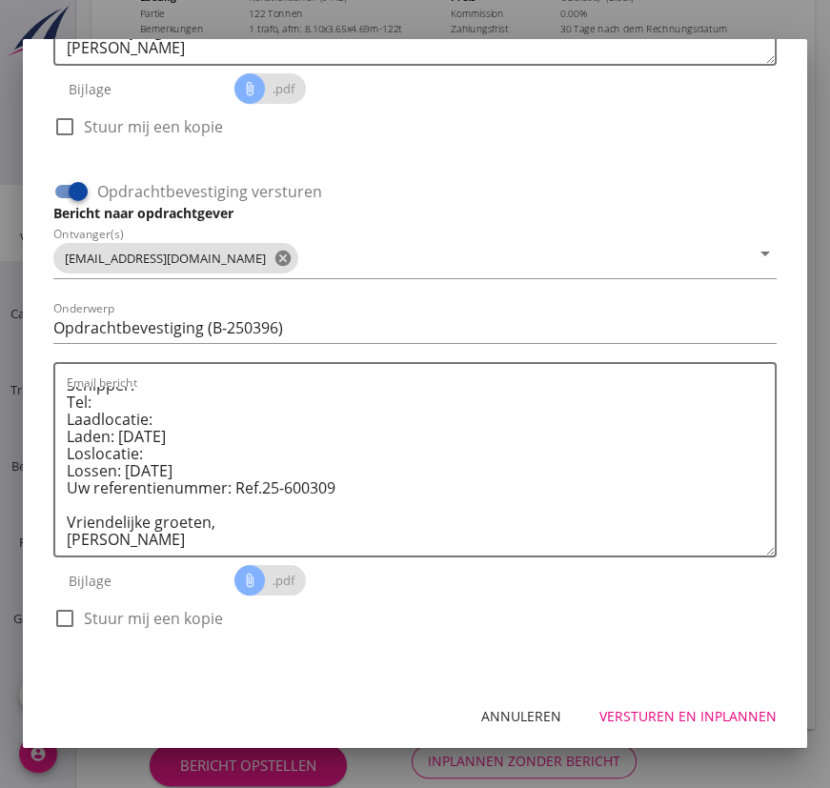
scroll to position [429, 0]
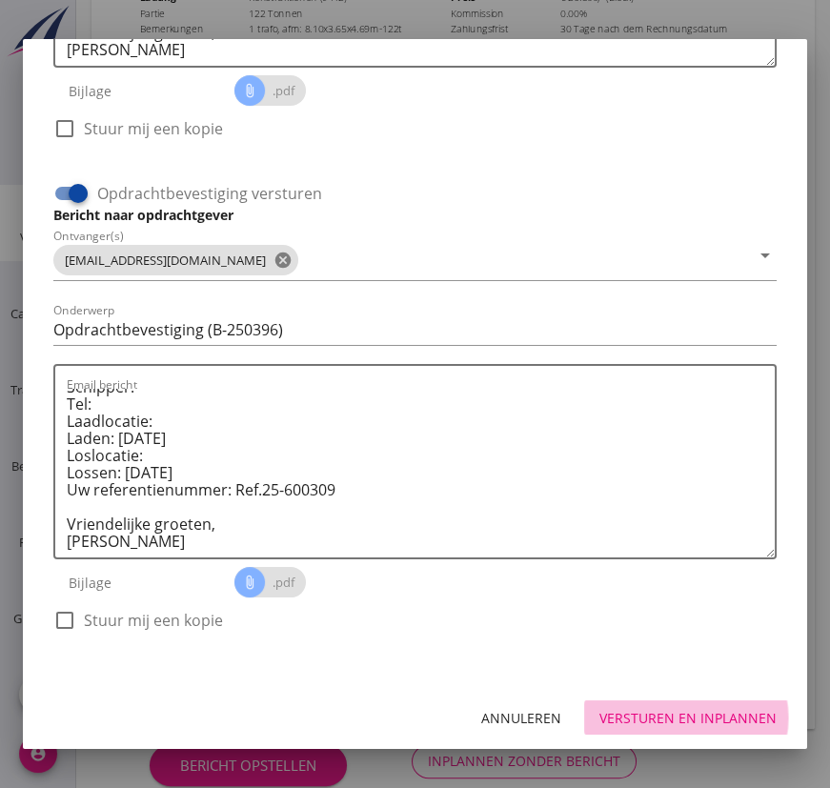
click at [651, 601] on div "Versturen en inplannen" at bounding box center [687, 718] width 177 height 20
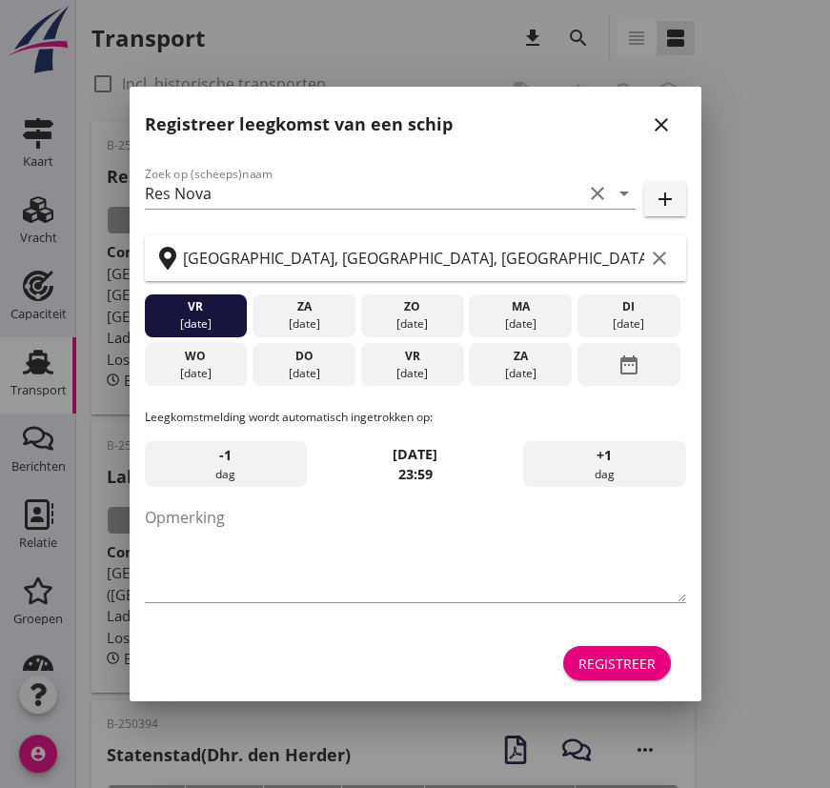
click at [651, 123] on icon "close" at bounding box center [661, 124] width 23 height 23
